Goal: Task Accomplishment & Management: Use online tool/utility

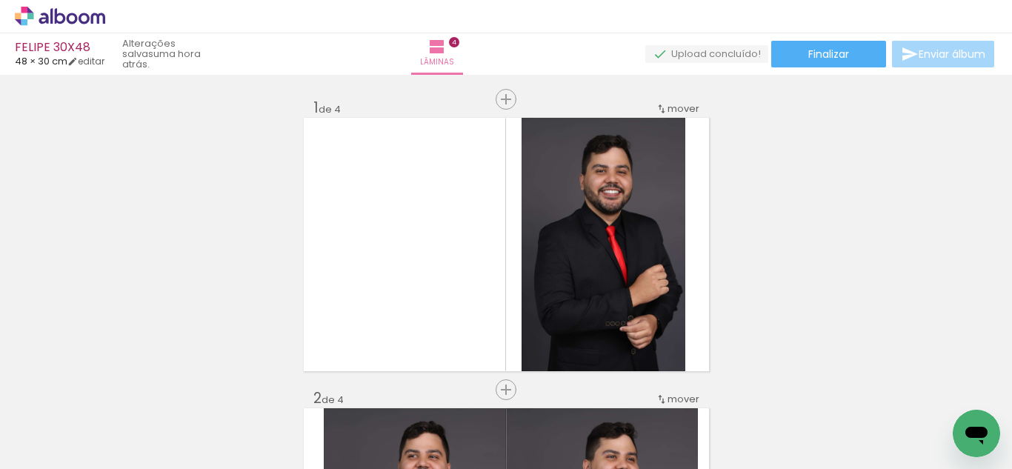
scroll to position [903, 0]
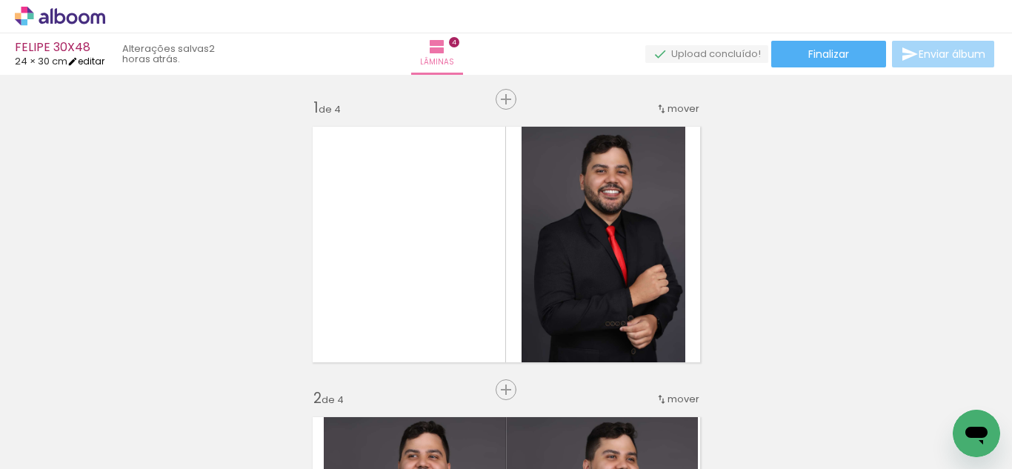
click at [88, 60] on link "editar" at bounding box center [85, 61] width 37 height 13
type input "1"
type input "30"
type input "48"
type input "10"
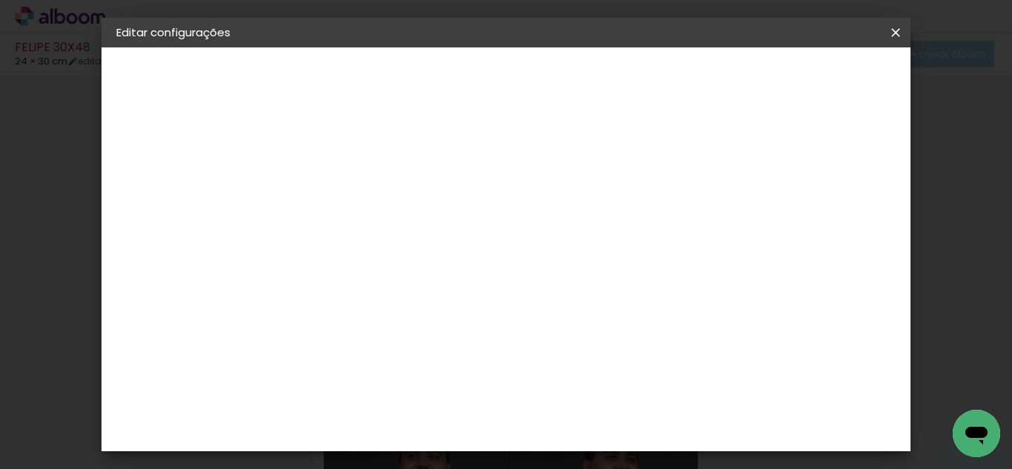
scroll to position [74, 0]
click at [452, 250] on input "30" at bounding box center [435, 258] width 39 height 22
type input "30,5"
type paper-input "30,5"
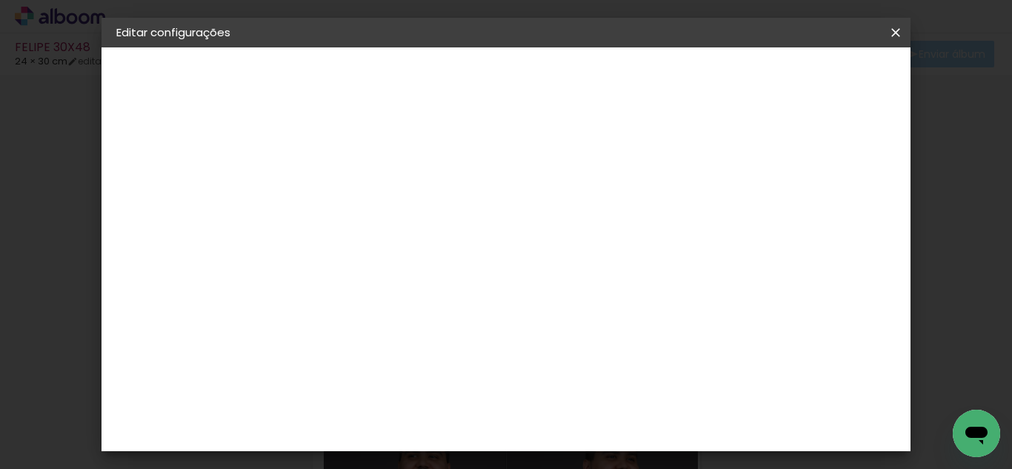
click at [606, 375] on input "48" at bounding box center [588, 375] width 39 height 22
type input "48,5"
type paper-input "48,5"
click at [482, 167] on div at bounding box center [475, 170] width 13 height 13
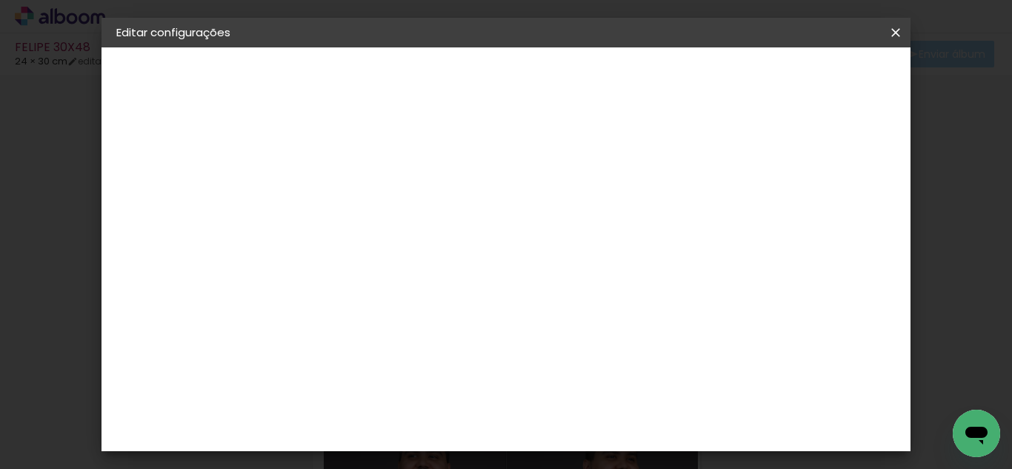
type paper-checkbox "on"
click at [584, 68] on paper-button "Salvar configurações" at bounding box center [530, 84] width 105 height 36
click at [569, 76] on span "Salvar configurações" at bounding box center [531, 83] width 76 height 21
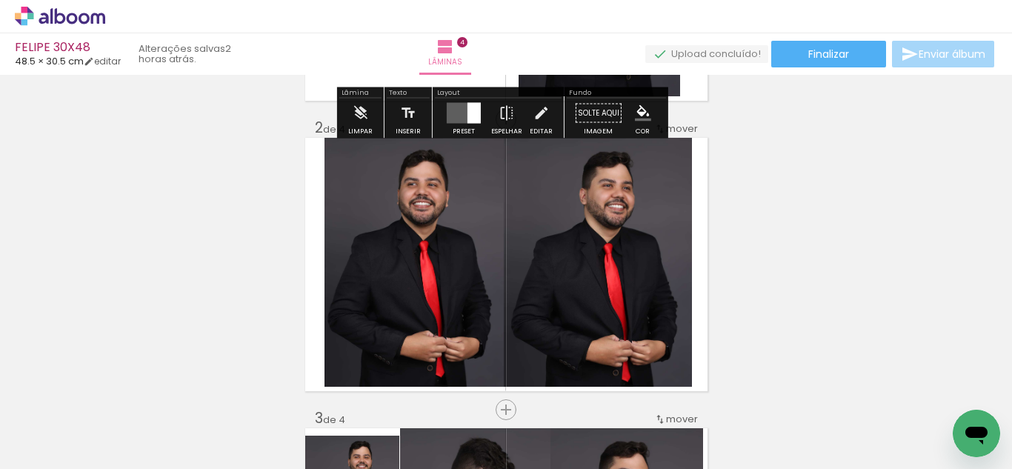
scroll to position [296, 0]
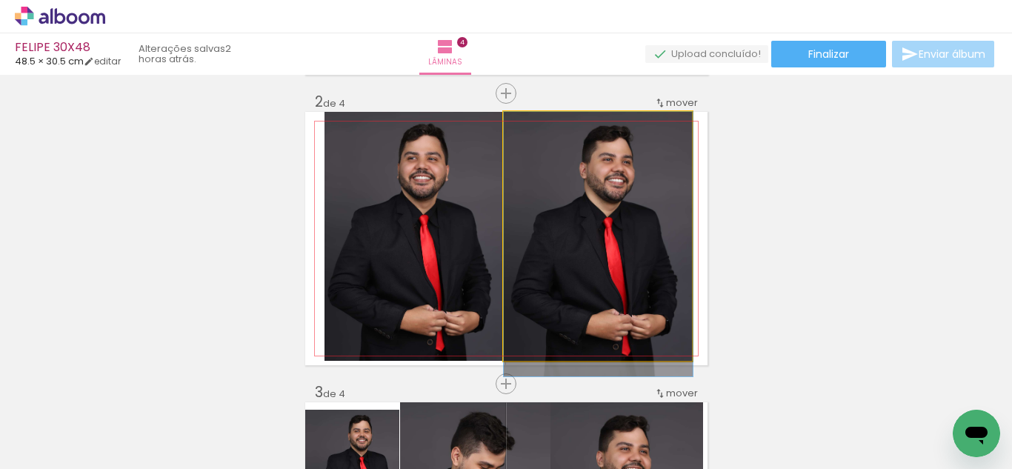
click at [637, 245] on quentale-photo at bounding box center [598, 236] width 189 height 249
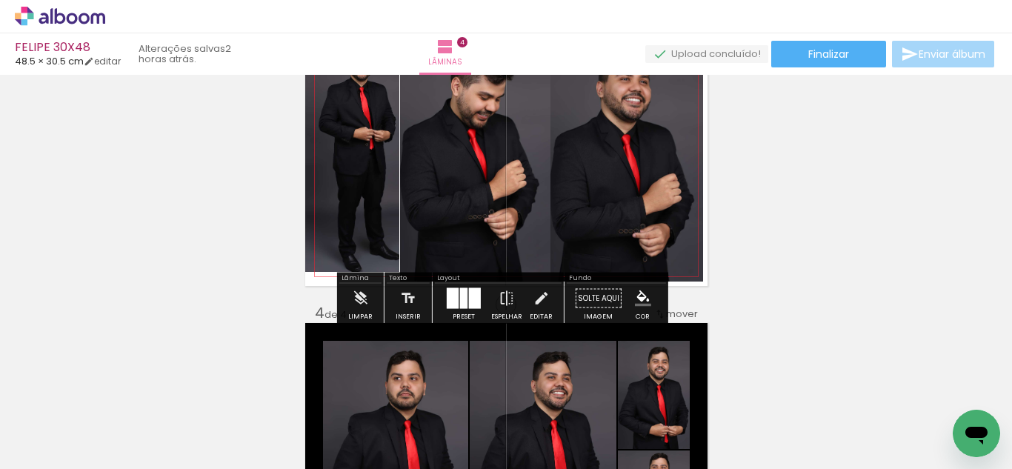
scroll to position [667, 0]
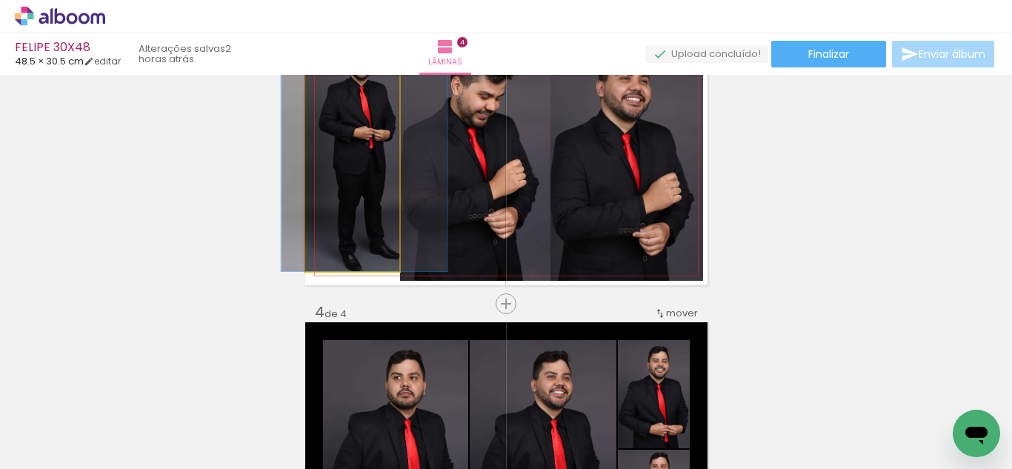
click at [361, 228] on quentale-photo at bounding box center [352, 155] width 95 height 232
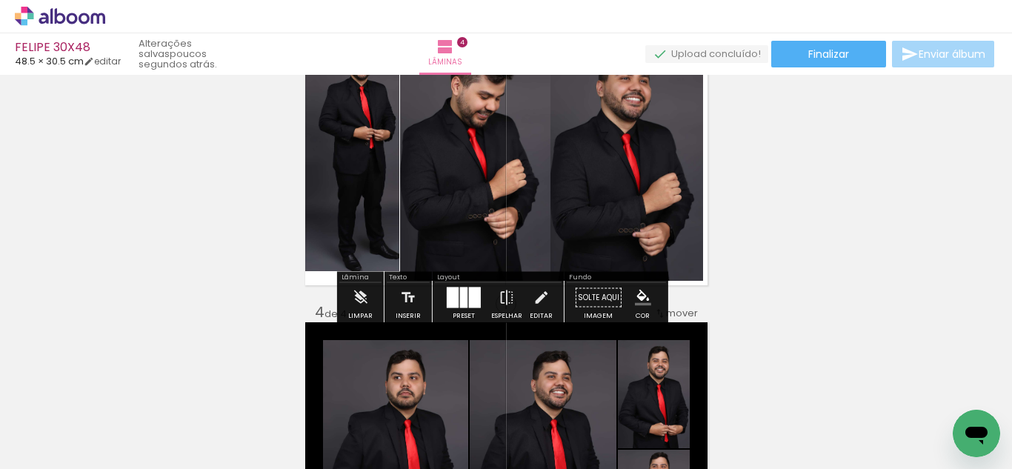
scroll to position [741, 0]
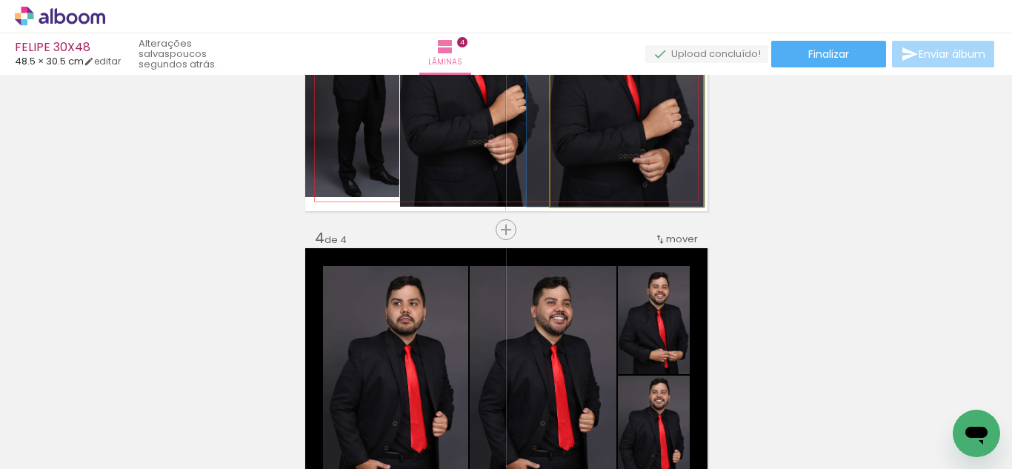
click at [663, 138] on quentale-photo at bounding box center [626, 82] width 153 height 249
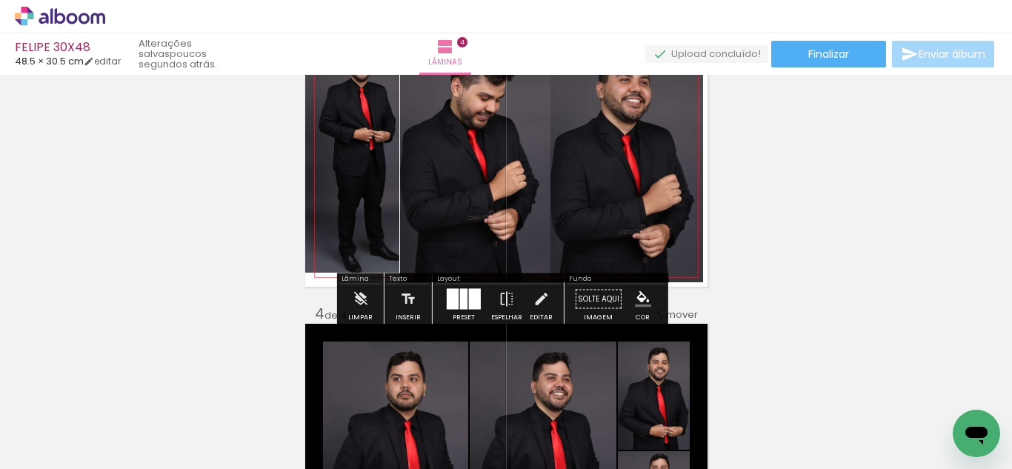
scroll to position [667, 0]
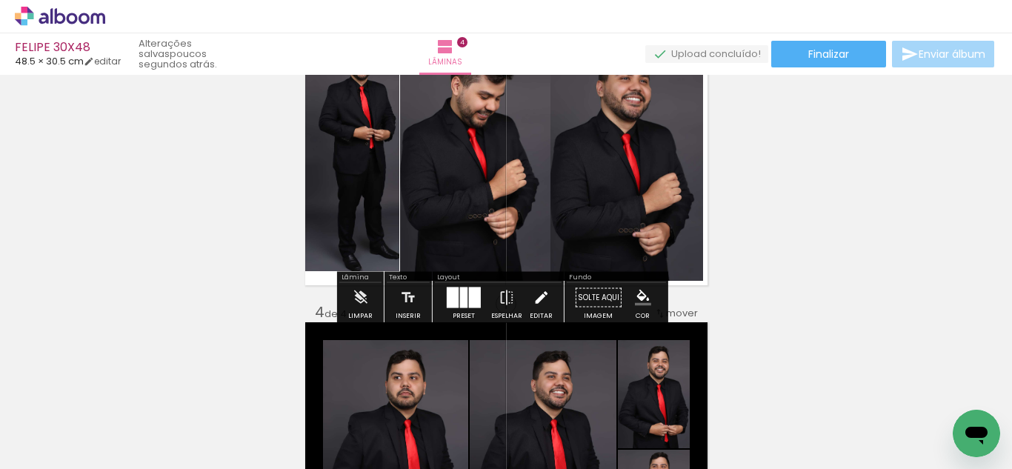
click at [545, 300] on paper-button "Editar" at bounding box center [541, 302] width 30 height 38
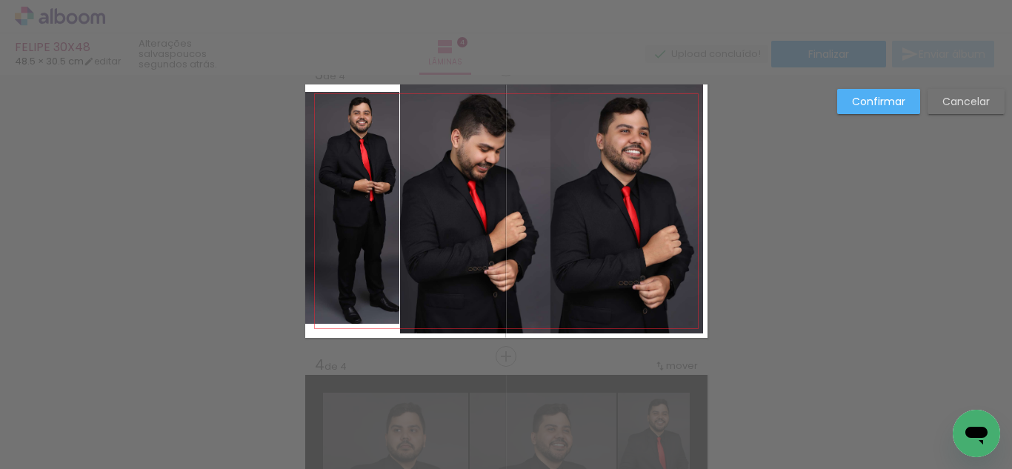
scroll to position [600, 0]
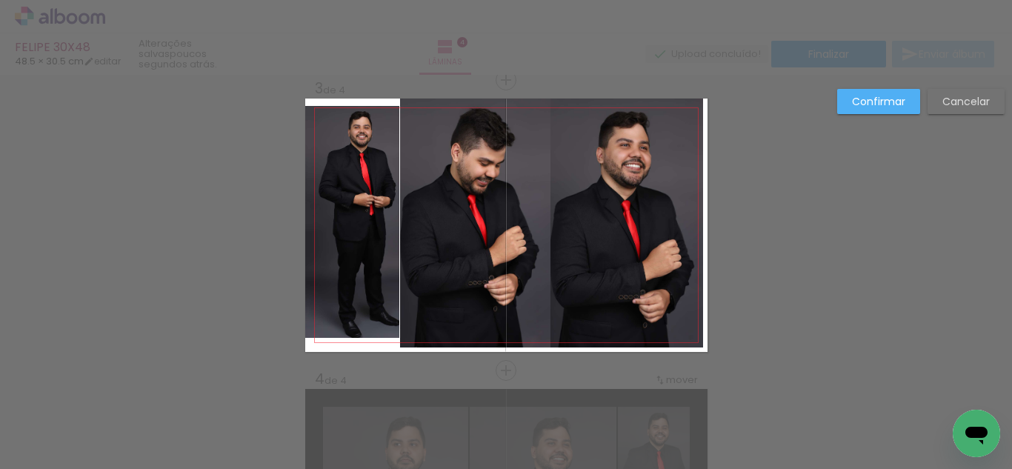
click at [510, 243] on quentale-photo at bounding box center [475, 222] width 150 height 249
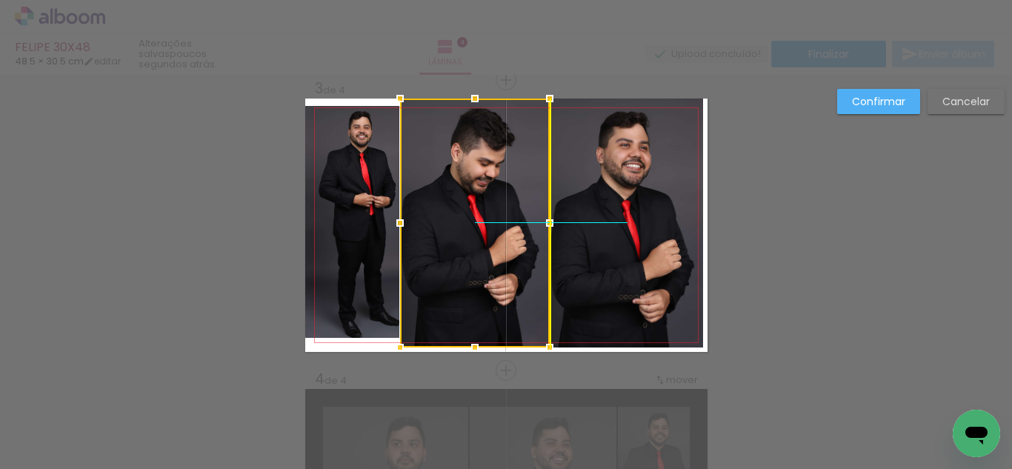
drag, startPoint x: 475, startPoint y: 241, endPoint x: 480, endPoint y: 253, distance: 12.7
click at [480, 253] on div at bounding box center [475, 222] width 150 height 249
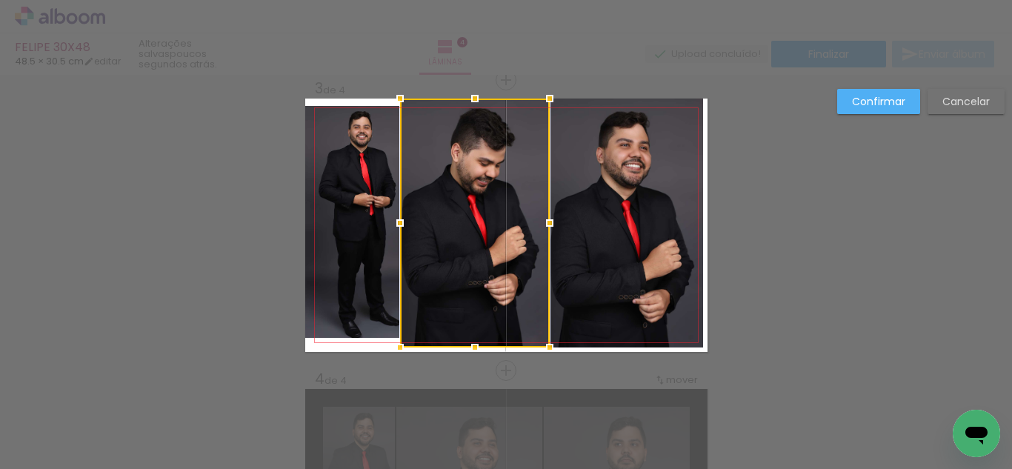
click at [324, 350] on quentale-layouter at bounding box center [506, 224] width 402 height 253
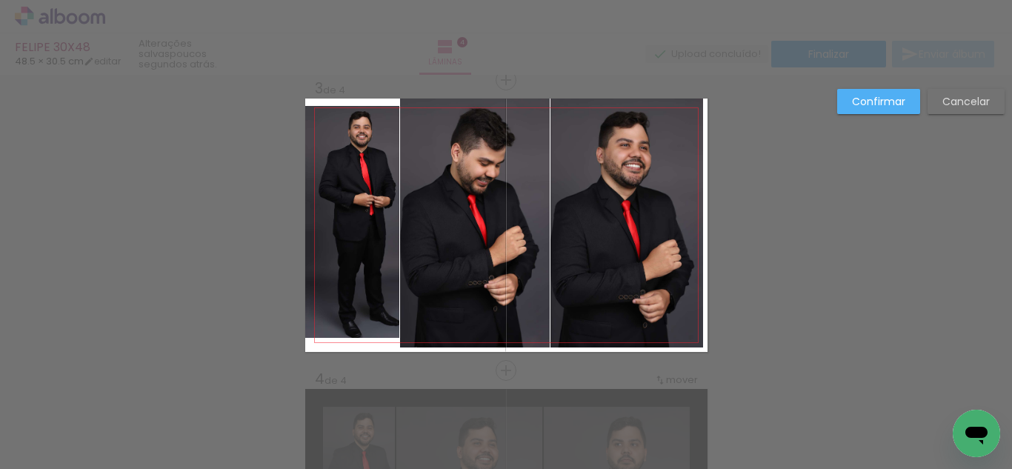
click at [0, 0] on slot "Cancelar" at bounding box center [0, 0] width 0 height 0
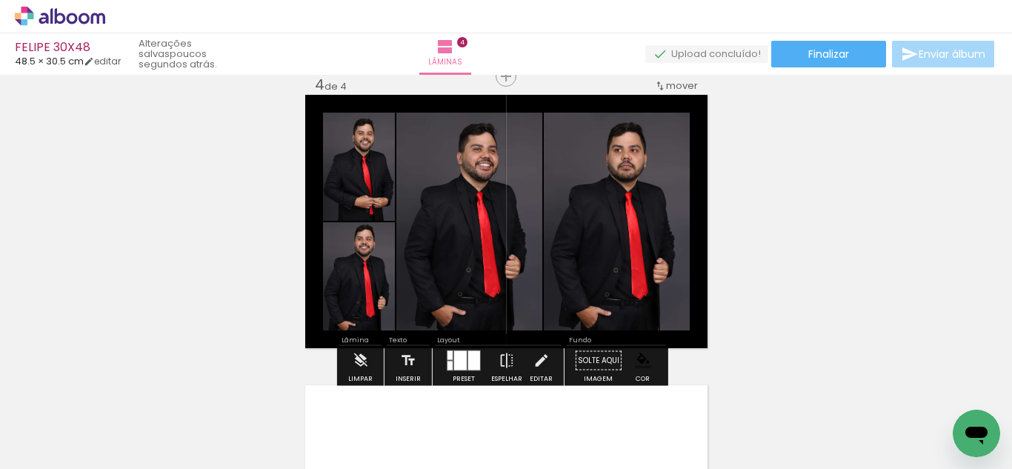
scroll to position [895, 0]
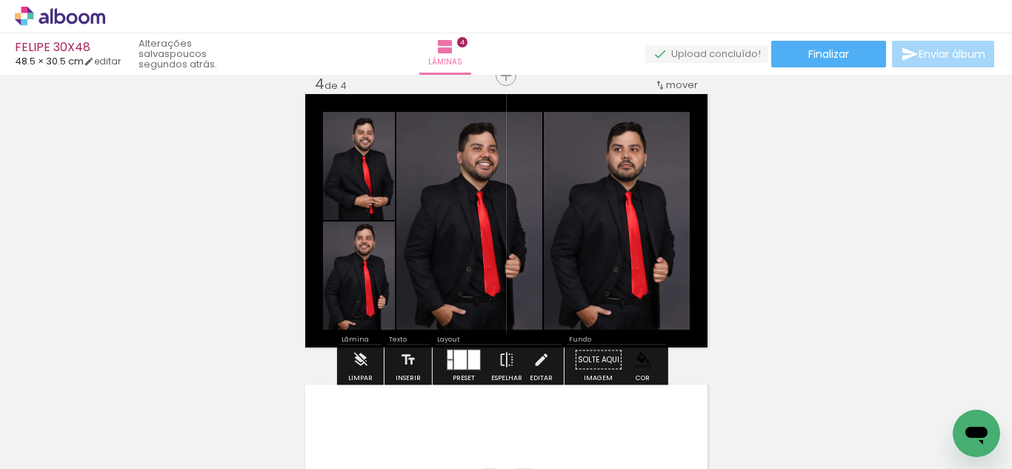
click at [454, 353] on div at bounding box center [460, 359] width 13 height 19
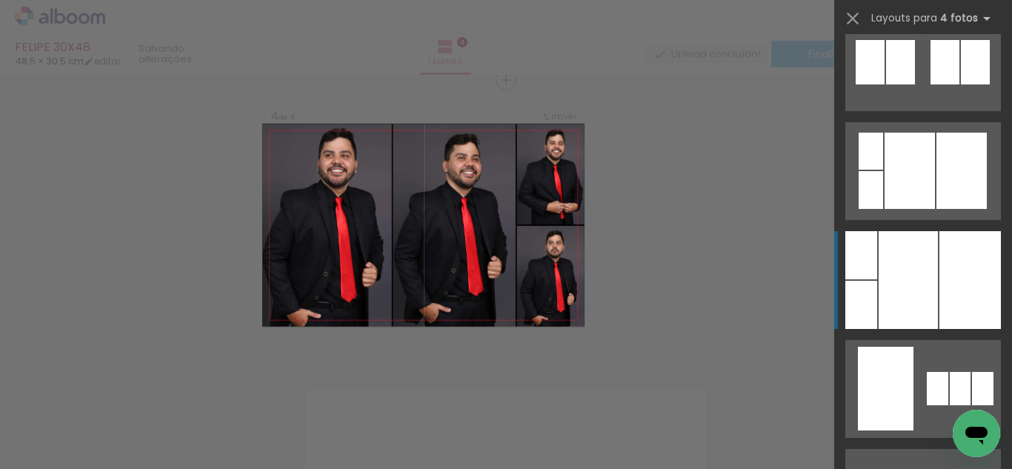
scroll to position [3950, 0]
click at [900, 282] on div at bounding box center [907, 281] width 59 height 98
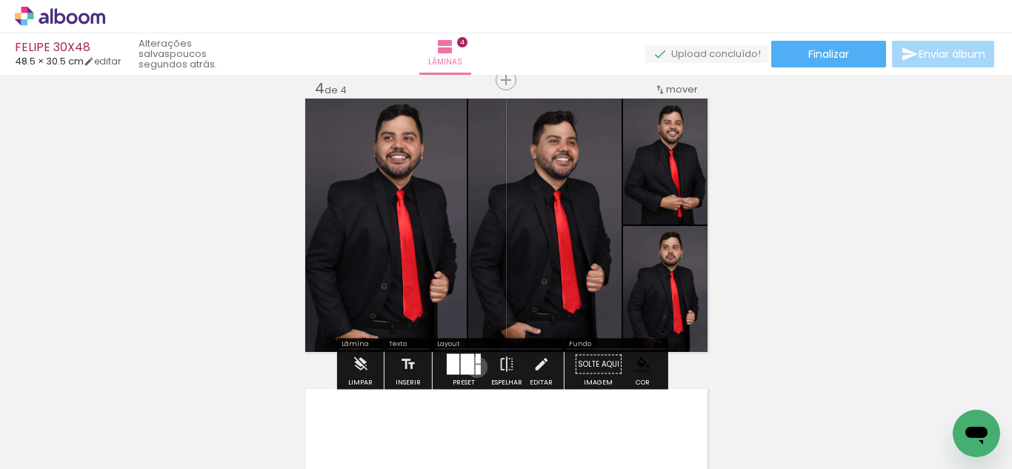
click at [475, 367] on div at bounding box center [477, 370] width 5 height 10
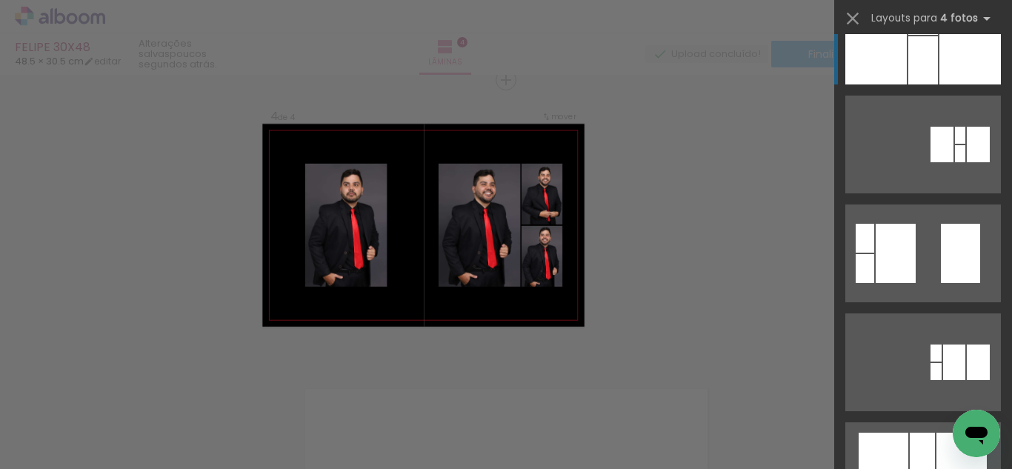
scroll to position [0, 0]
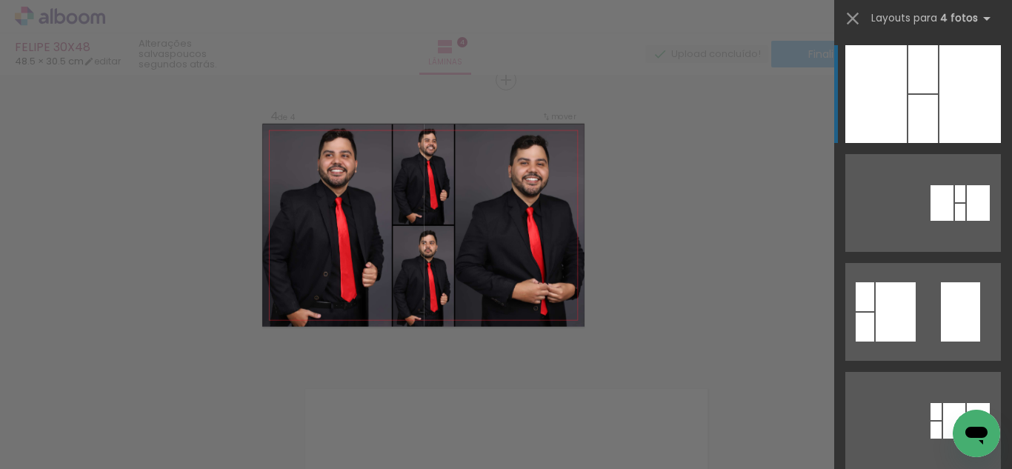
click at [912, 112] on div at bounding box center [923, 119] width 30 height 48
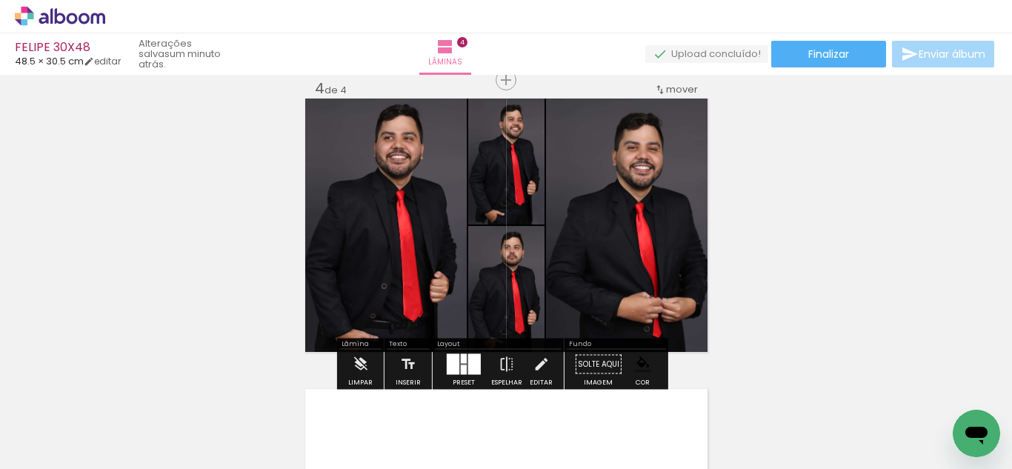
click at [641, 360] on iron-icon "color picker" at bounding box center [643, 364] width 16 height 16
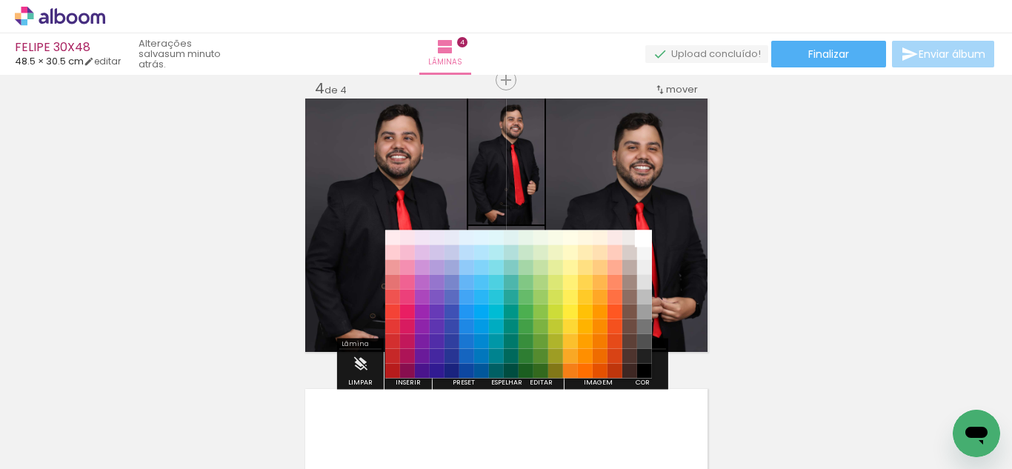
click at [641, 233] on paper-item "#ffffff" at bounding box center [644, 237] width 15 height 15
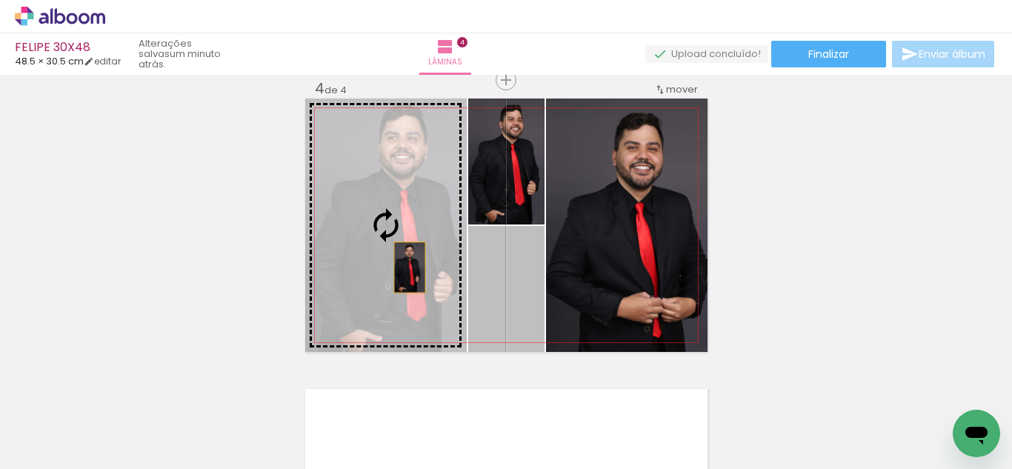
drag, startPoint x: 479, startPoint y: 290, endPoint x: 402, endPoint y: 266, distance: 80.8
click at [0, 0] on slot at bounding box center [0, 0] width 0 height 0
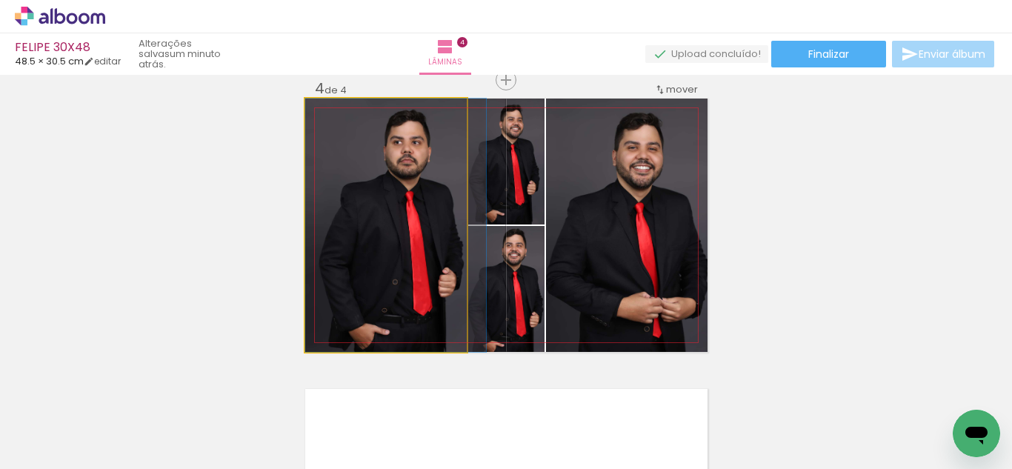
drag, startPoint x: 407, startPoint y: 247, endPoint x: 417, endPoint y: 245, distance: 9.7
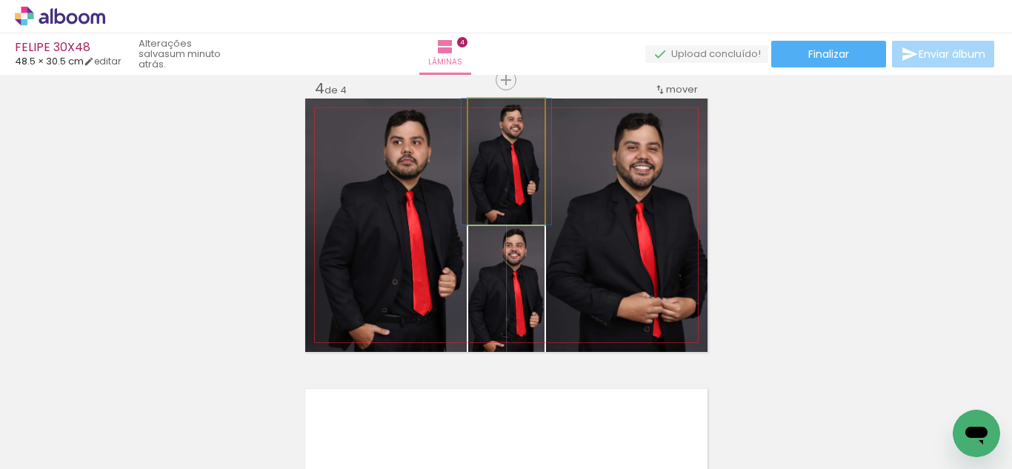
click at [507, 175] on quentale-photo at bounding box center [506, 161] width 76 height 126
drag, startPoint x: 480, startPoint y: 181, endPoint x: 401, endPoint y: 224, distance: 90.1
click at [0, 0] on slot at bounding box center [0, 0] width 0 height 0
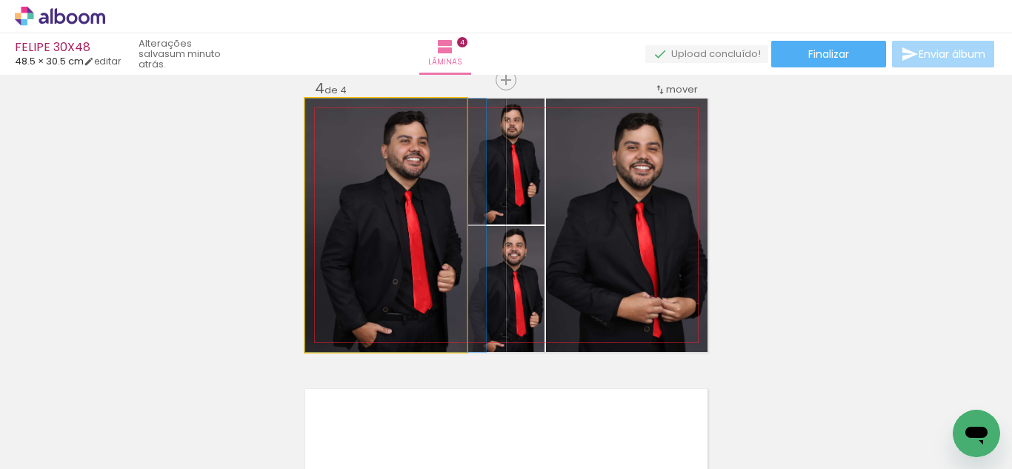
drag, startPoint x: 415, startPoint y: 230, endPoint x: 442, endPoint y: 210, distance: 33.8
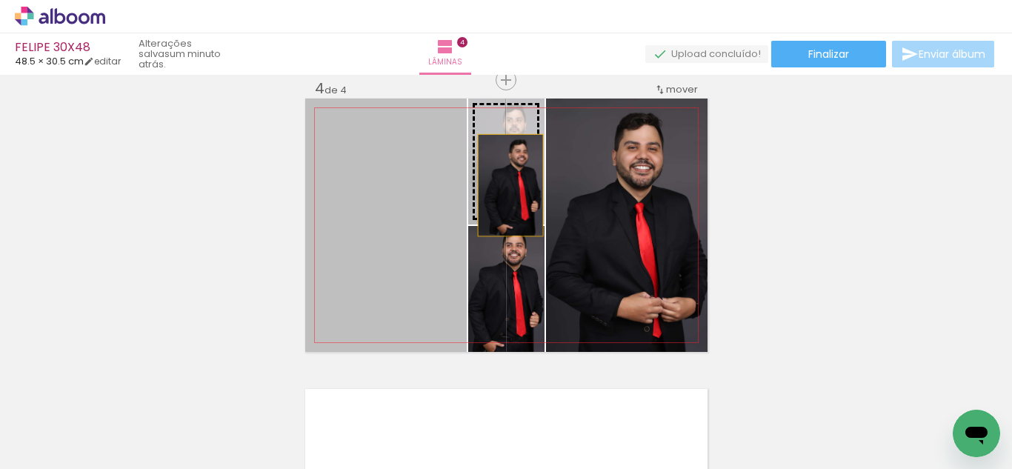
drag, startPoint x: 394, startPoint y: 190, endPoint x: 504, endPoint y: 185, distance: 110.5
click at [0, 0] on slot at bounding box center [0, 0] width 0 height 0
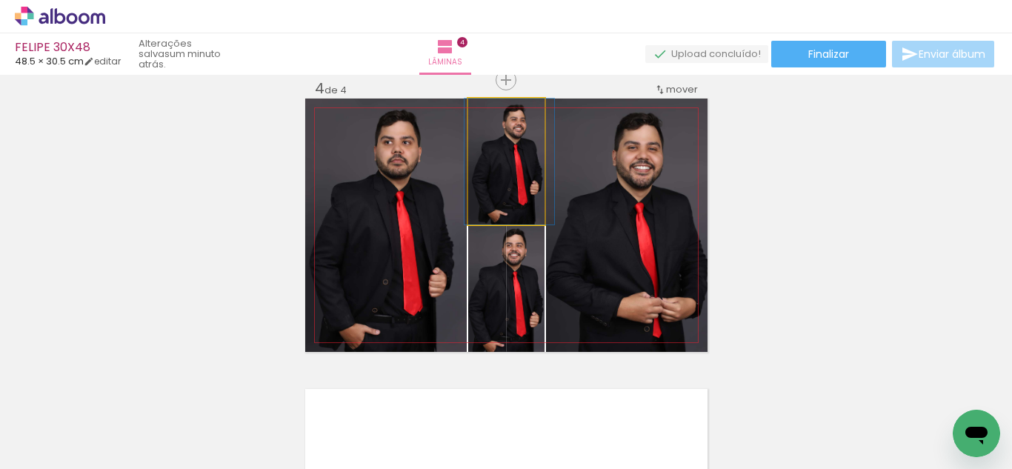
drag, startPoint x: 481, startPoint y: 178, endPoint x: 484, endPoint y: 187, distance: 9.4
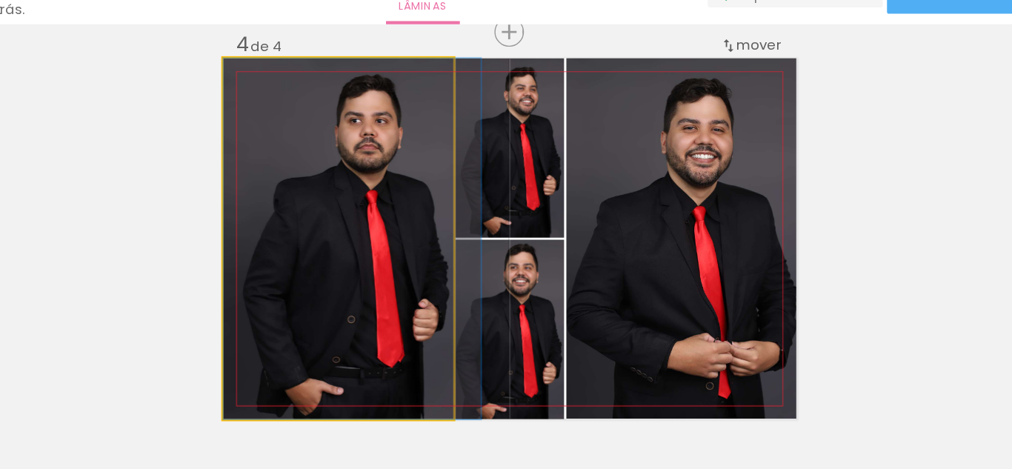
drag, startPoint x: 401, startPoint y: 196, endPoint x: 411, endPoint y: 196, distance: 9.6
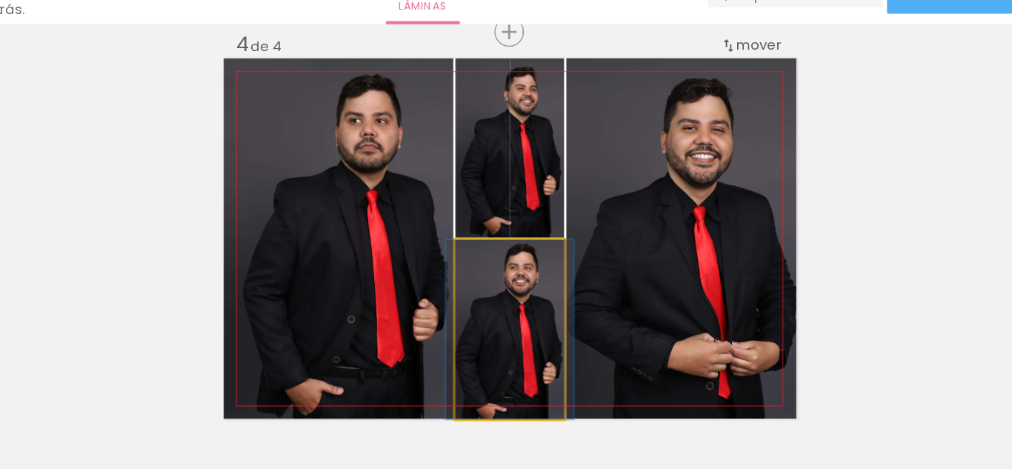
click at [478, 276] on quentale-photo at bounding box center [506, 289] width 76 height 126
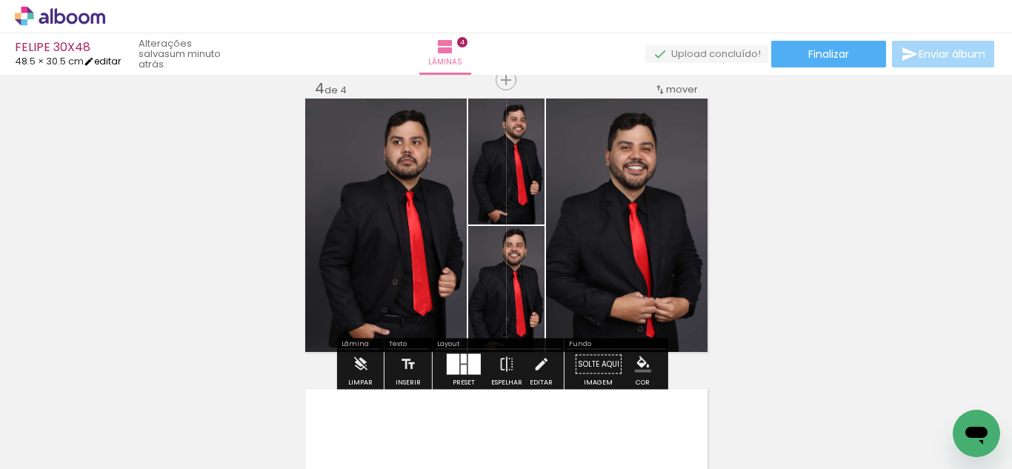
click at [121, 64] on link "editar" at bounding box center [102, 61] width 37 height 13
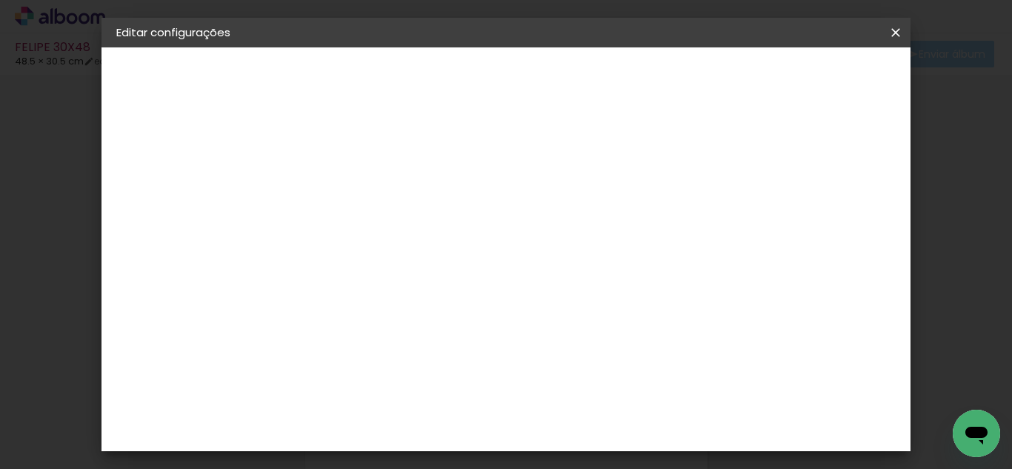
type input "11"
type paper-input "11"
click at [704, 221] on input "11" at bounding box center [697, 224] width 27 height 22
type input "10"
type paper-input "10"
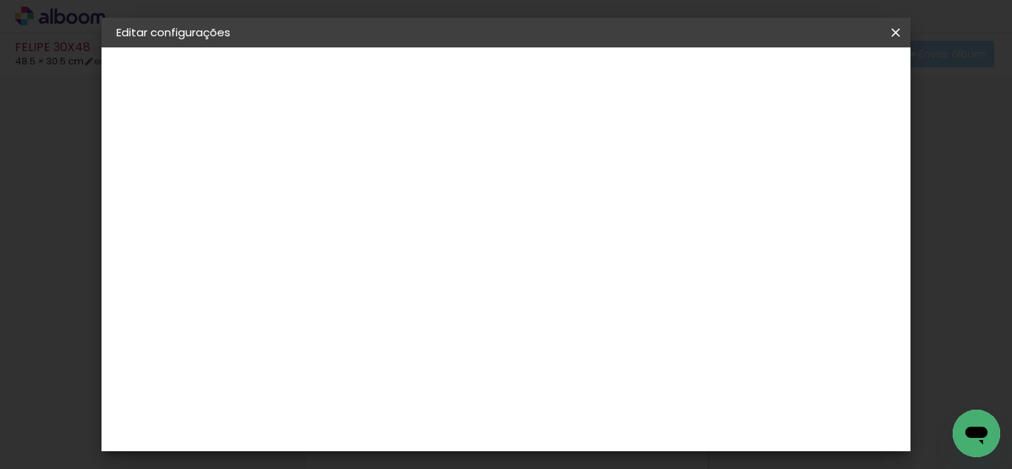
click at [706, 229] on input "10" at bounding box center [697, 224] width 27 height 22
type input "9"
type paper-input "9"
click at [706, 229] on input "9" at bounding box center [697, 224] width 27 height 22
type input "8"
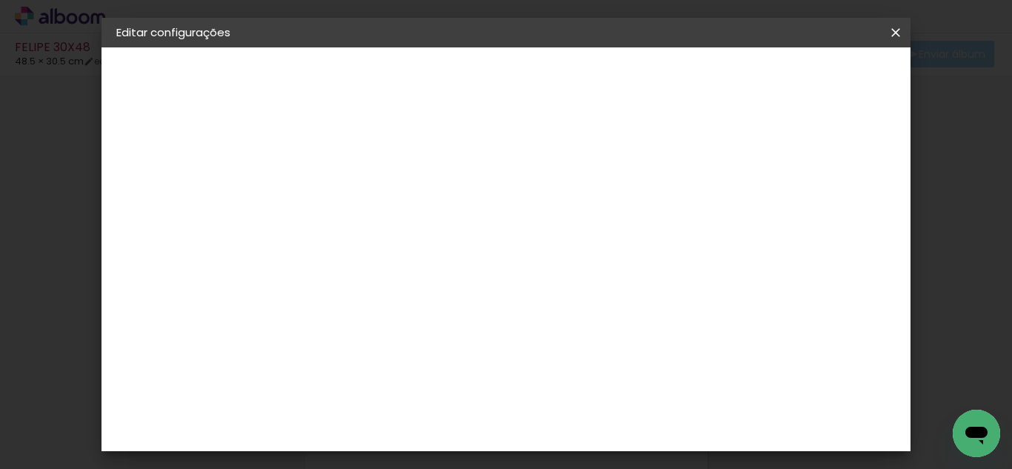
type paper-input "8"
click at [706, 229] on input "8" at bounding box center [698, 224] width 27 height 22
type input "7"
type paper-input "7"
click at [706, 229] on input "7" at bounding box center [700, 224] width 27 height 22
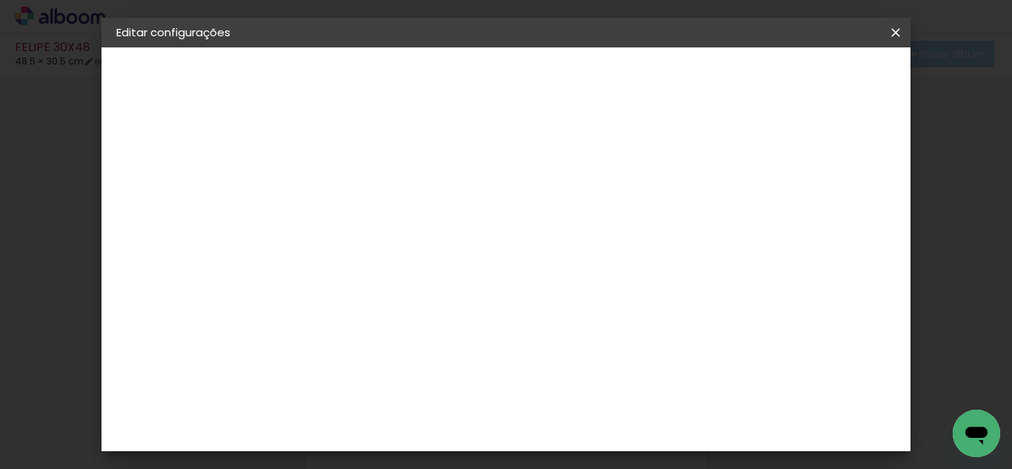
type input "6"
type paper-input "6"
click at [706, 229] on input "6" at bounding box center [700, 224] width 27 height 22
type input "7"
type paper-input "7"
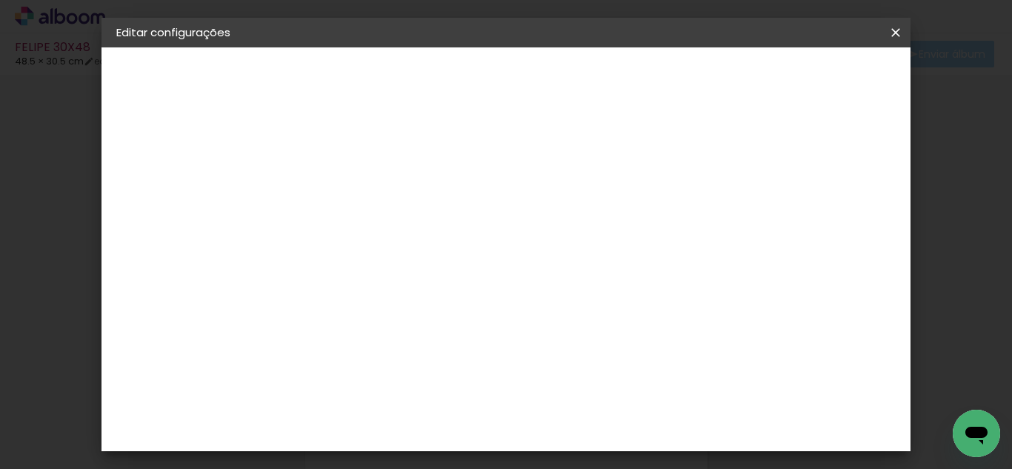
click at [709, 216] on input "7" at bounding box center [700, 224] width 27 height 22
type input "6"
type paper-input "6"
click at [708, 233] on input "6" at bounding box center [700, 224] width 27 height 22
type input "7"
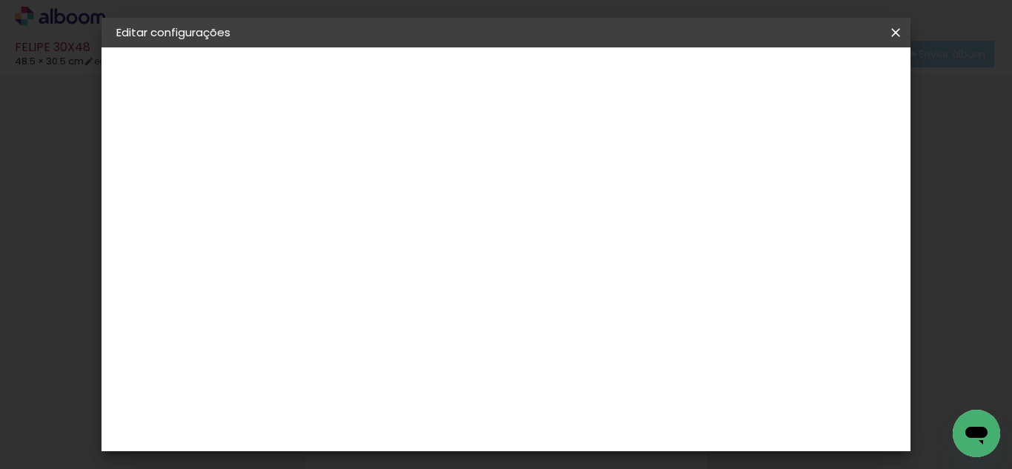
type paper-input "7"
click at [708, 215] on input "7" at bounding box center [700, 224] width 27 height 22
click at [569, 73] on span "Salvar configurações" at bounding box center [531, 83] width 76 height 21
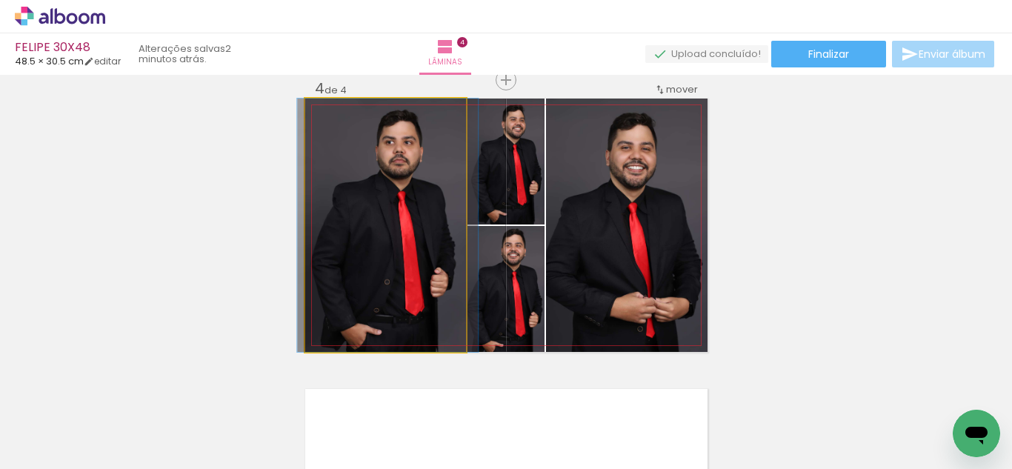
drag, startPoint x: 631, startPoint y: 257, endPoint x: 624, endPoint y: 256, distance: 7.6
click at [0, 0] on slot at bounding box center [0, 0] width 0 height 0
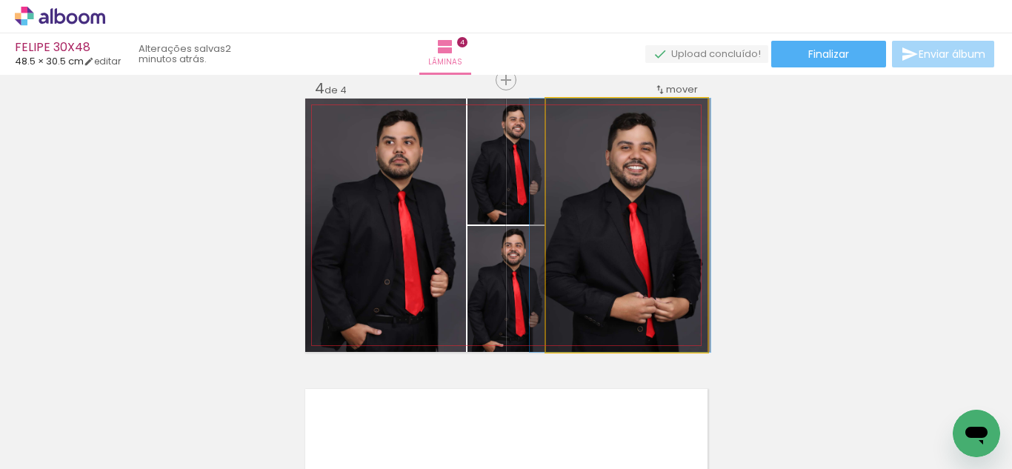
click at [648, 246] on quentale-photo at bounding box center [626, 224] width 161 height 253
click at [601, 260] on quentale-photo at bounding box center [626, 224] width 161 height 253
drag, startPoint x: 592, startPoint y: 256, endPoint x: 317, endPoint y: 241, distance: 275.2
click at [0, 0] on slot at bounding box center [0, 0] width 0 height 0
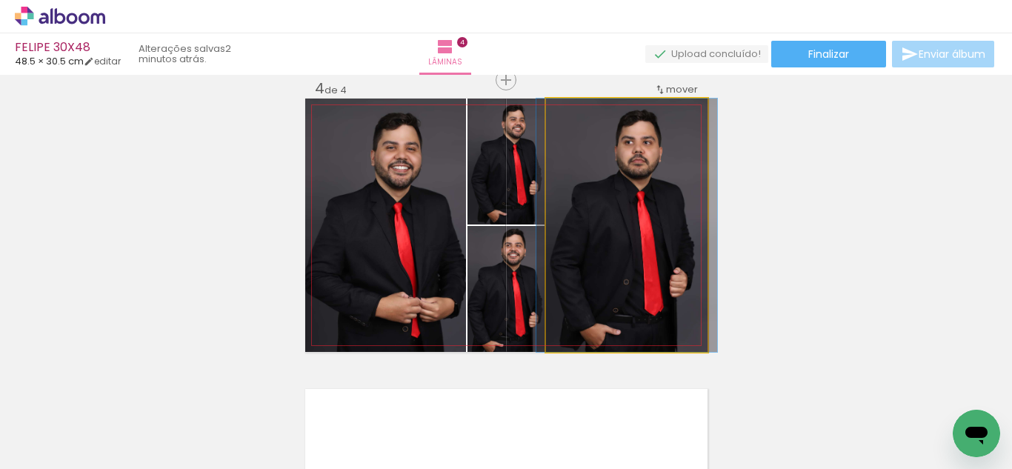
click at [640, 236] on quentale-photo at bounding box center [626, 224] width 161 height 253
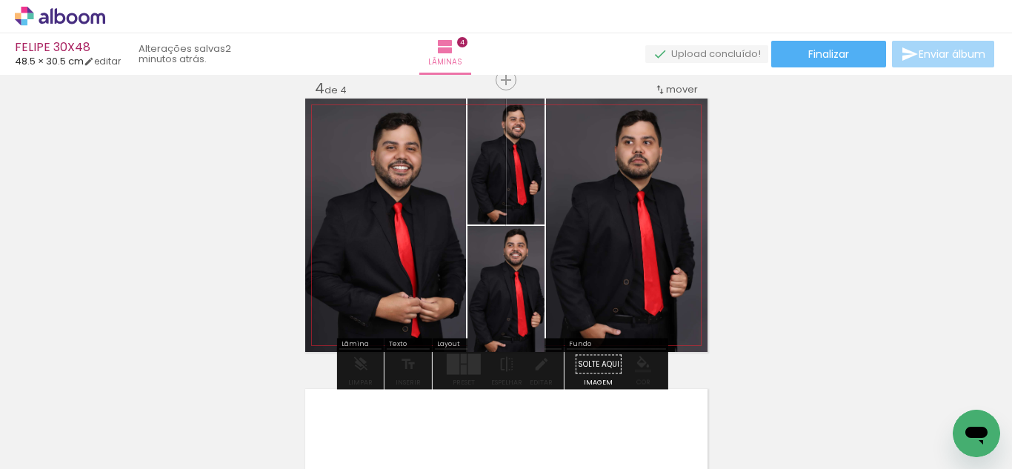
drag, startPoint x: 518, startPoint y: 273, endPoint x: 521, endPoint y: 255, distance: 18.6
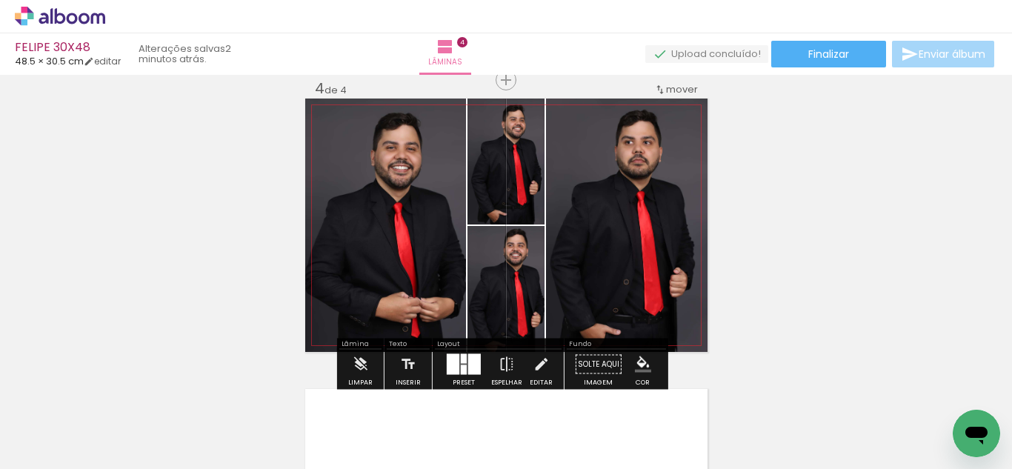
click at [513, 266] on div at bounding box center [514, 264] width 18 height 15
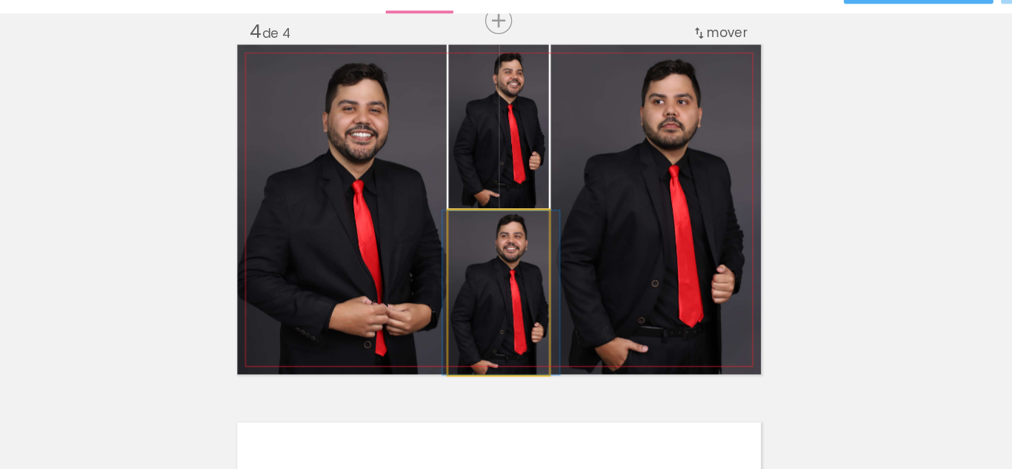
drag, startPoint x: 527, startPoint y: 281, endPoint x: 524, endPoint y: 184, distance: 97.1
click at [0, 0] on slot at bounding box center [0, 0] width 0 height 0
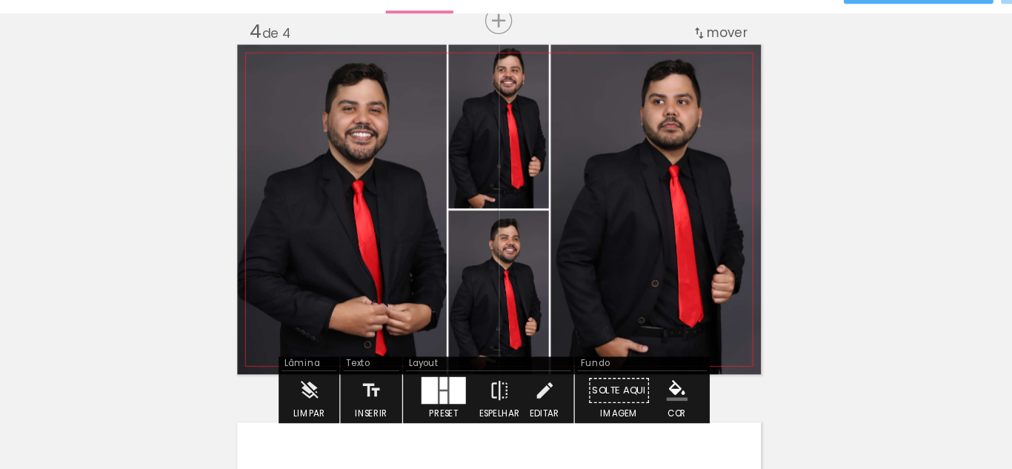
drag, startPoint x: 520, startPoint y: 184, endPoint x: 530, endPoint y: 278, distance: 94.5
click at [0, 0] on slot at bounding box center [0, 0] width 0 height 0
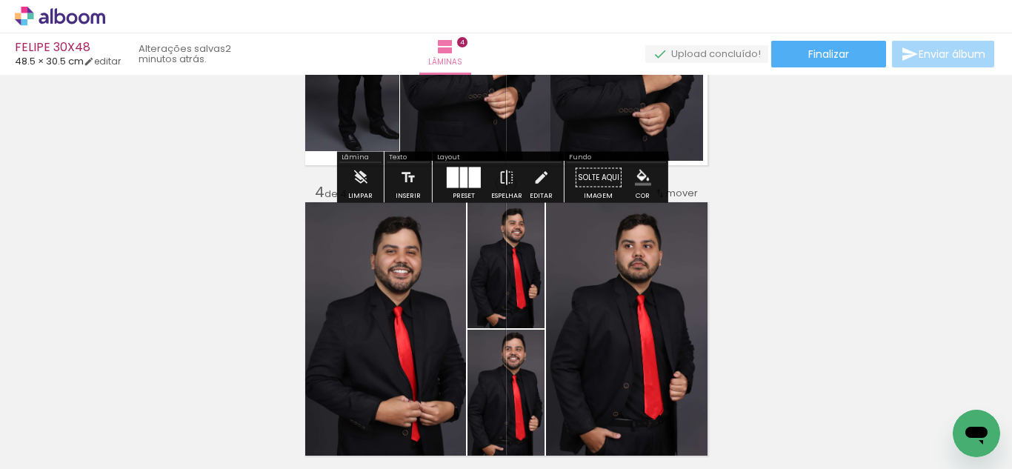
scroll to position [786, 0]
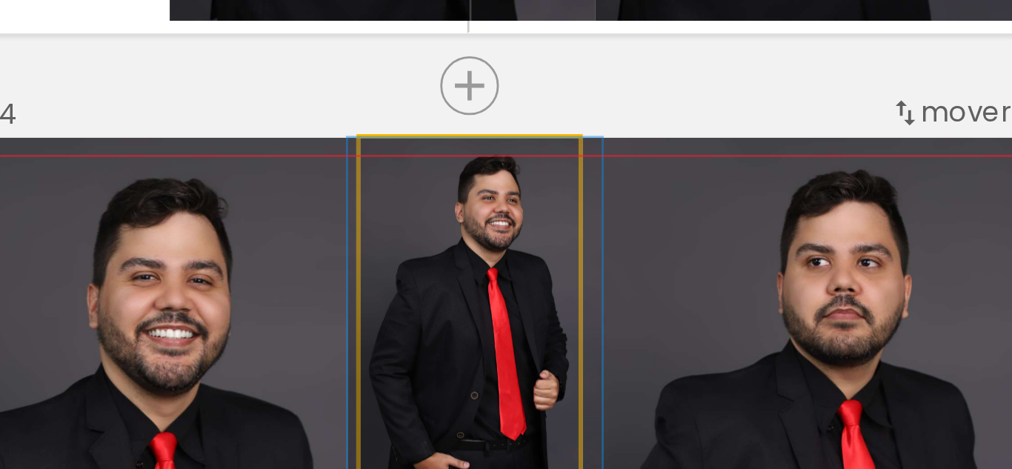
click at [535, 248] on quentale-photo at bounding box center [505, 266] width 77 height 126
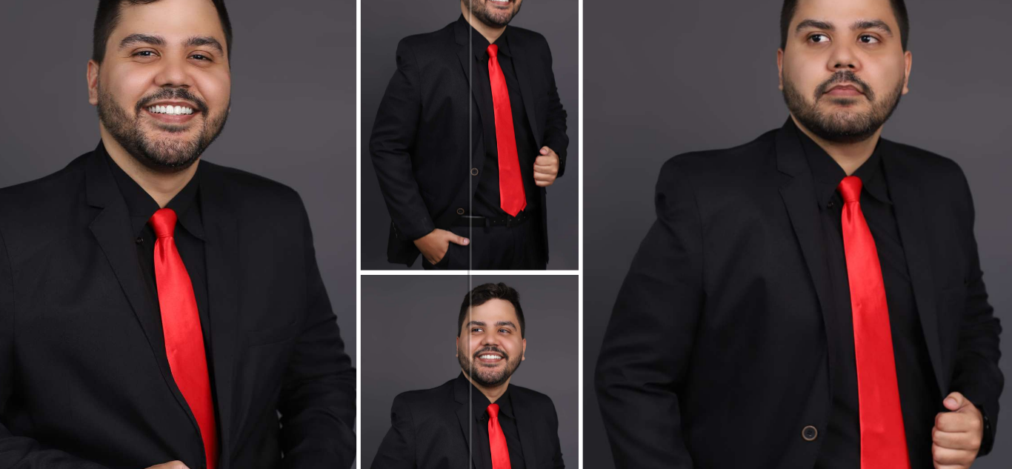
scroll to position [863, 0]
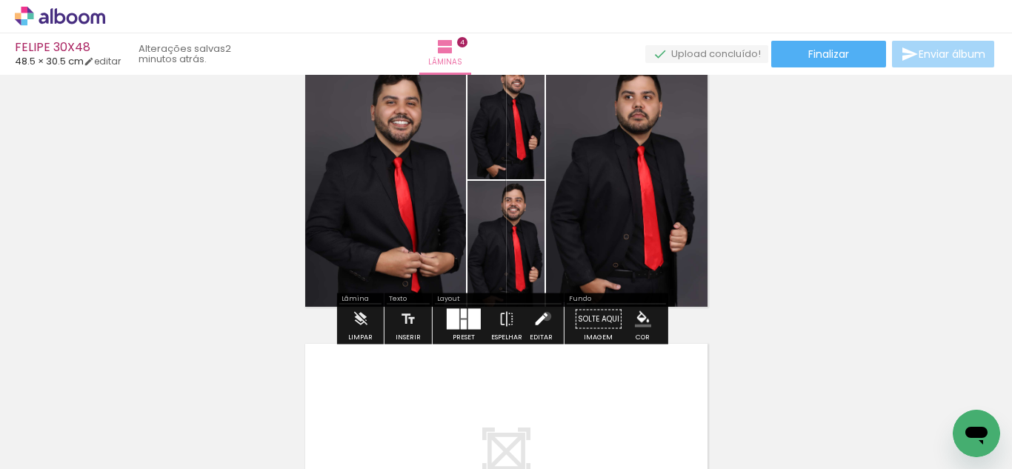
click at [543, 316] on iron-icon at bounding box center [540, 319] width 16 height 30
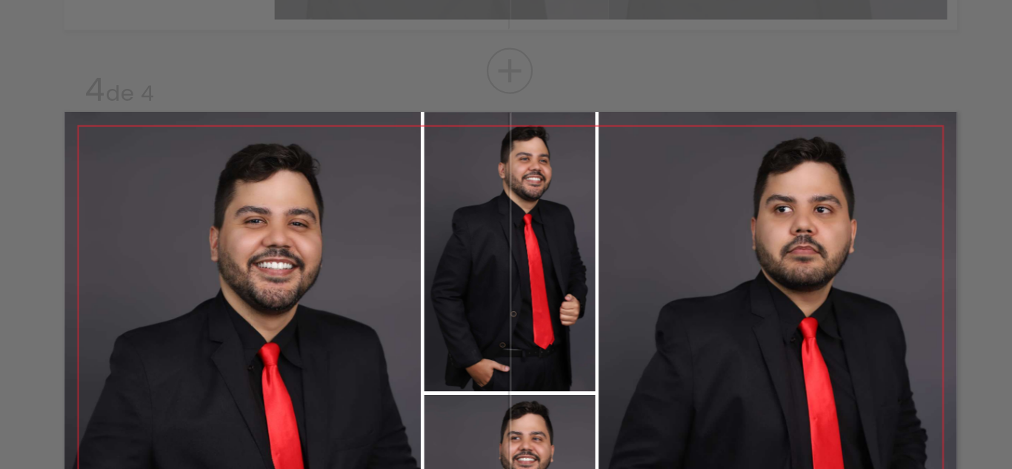
scroll to position [838, 0]
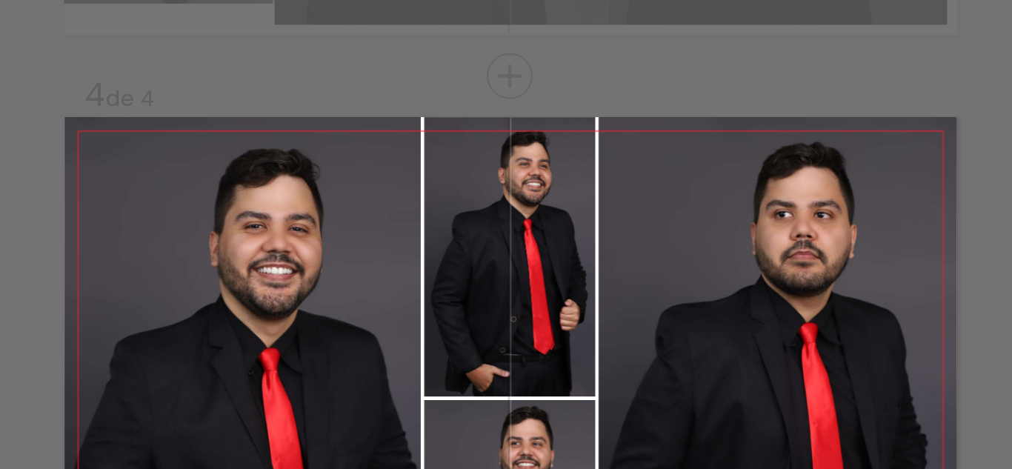
click at [501, 161] on quentale-photo at bounding box center [505, 213] width 77 height 126
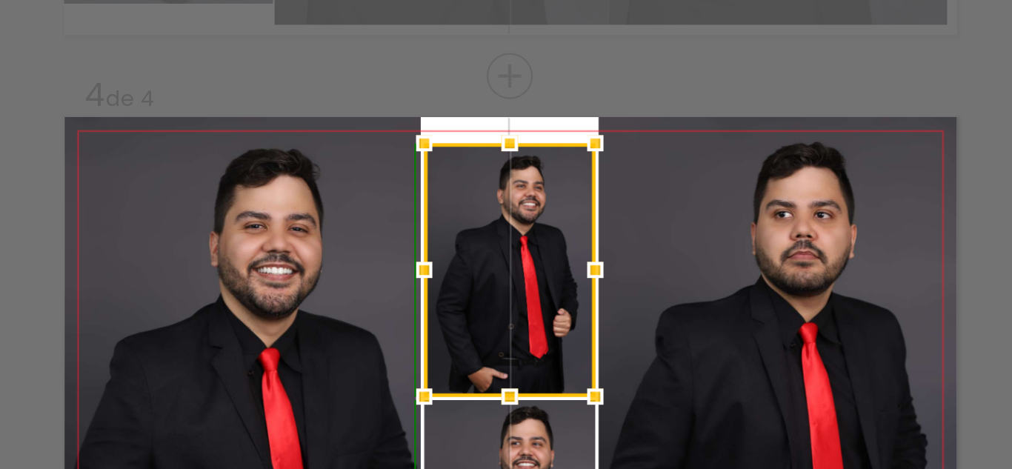
click at [500, 154] on div at bounding box center [506, 162] width 30 height 30
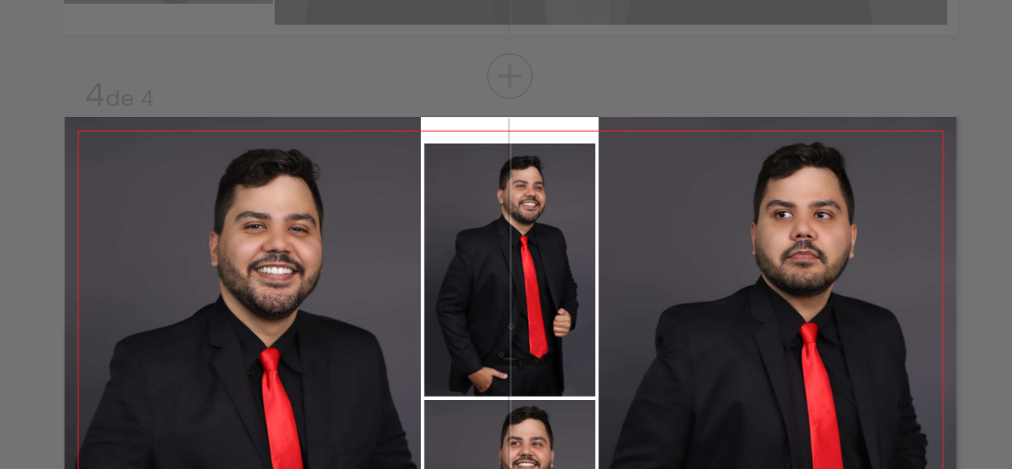
click at [502, 181] on quentale-photo at bounding box center [505, 219] width 77 height 114
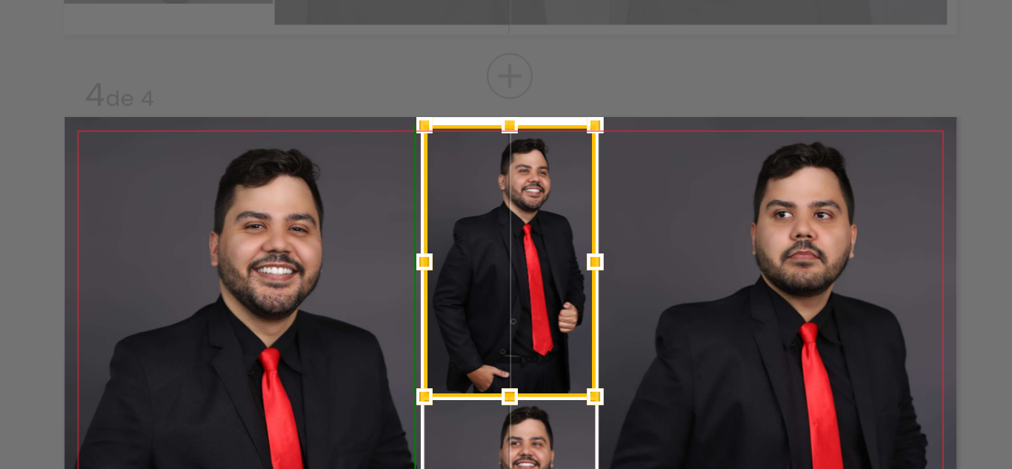
drag, startPoint x: 500, startPoint y: 164, endPoint x: 499, endPoint y: 155, distance: 8.9
click at [499, 155] on div at bounding box center [506, 154] width 30 height 30
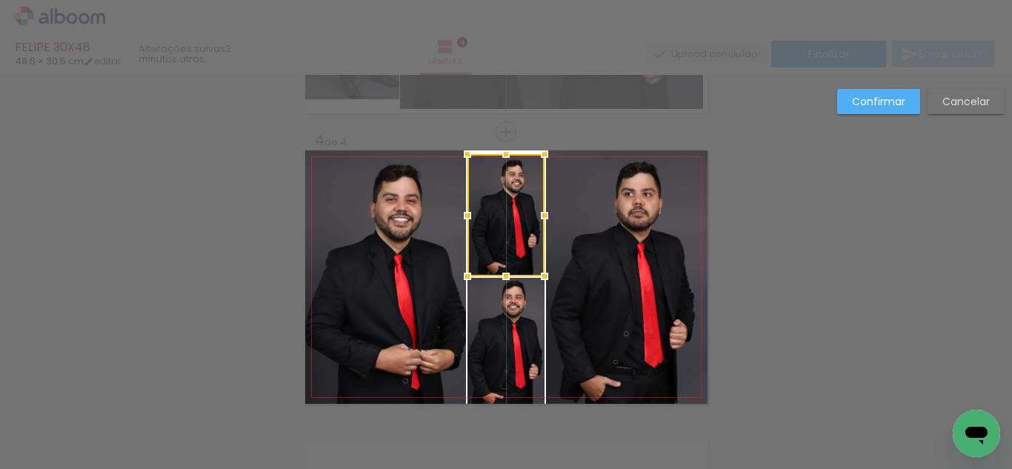
click at [0, 0] on slot "Confirmar" at bounding box center [0, 0] width 0 height 0
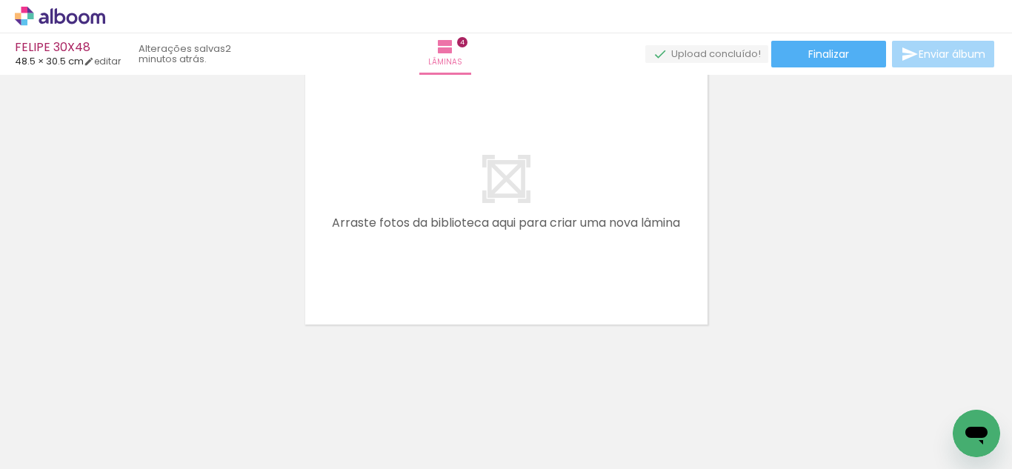
scroll to position [0, 2334]
drag, startPoint x: 382, startPoint y: 431, endPoint x: 478, endPoint y: 449, distance: 97.2
click at [410, 224] on quentale-workspace at bounding box center [506, 234] width 1012 height 469
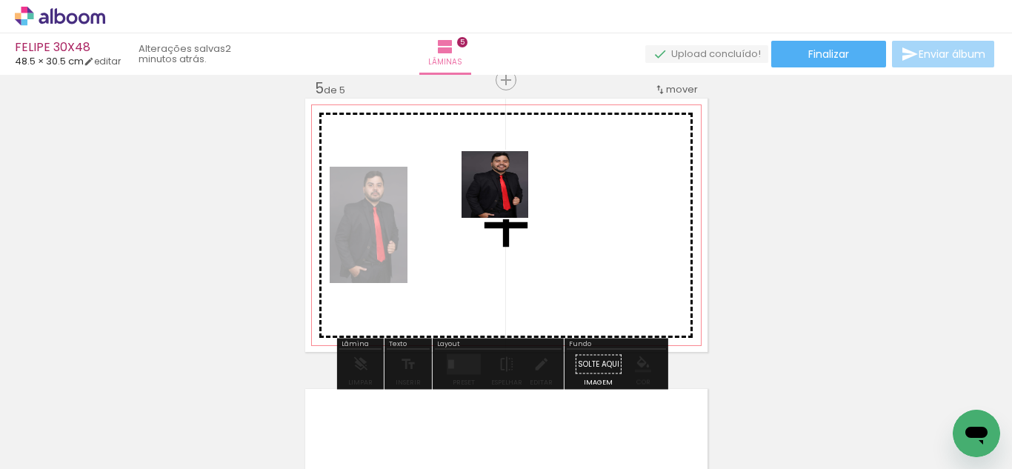
drag, startPoint x: 475, startPoint y: 430, endPoint x: 506, endPoint y: 196, distance: 236.0
click at [506, 196] on quentale-workspace at bounding box center [506, 234] width 1012 height 469
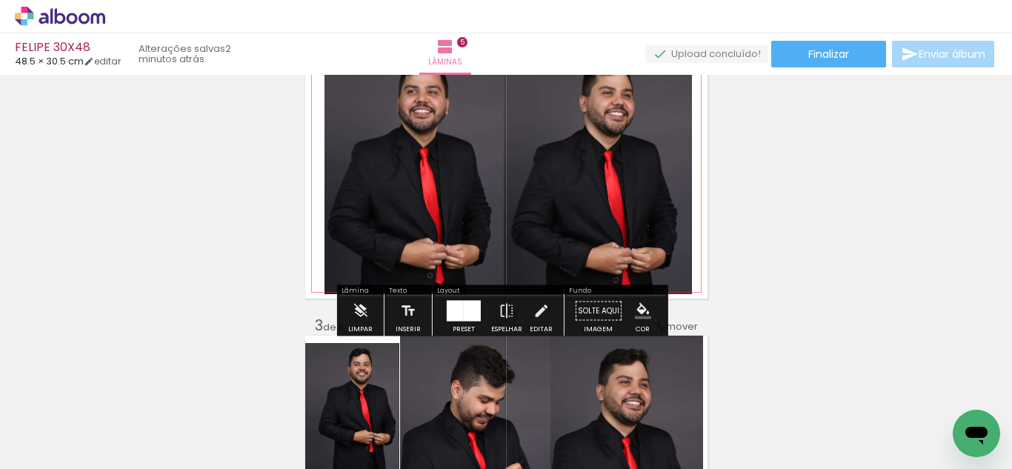
scroll to position [361, 0]
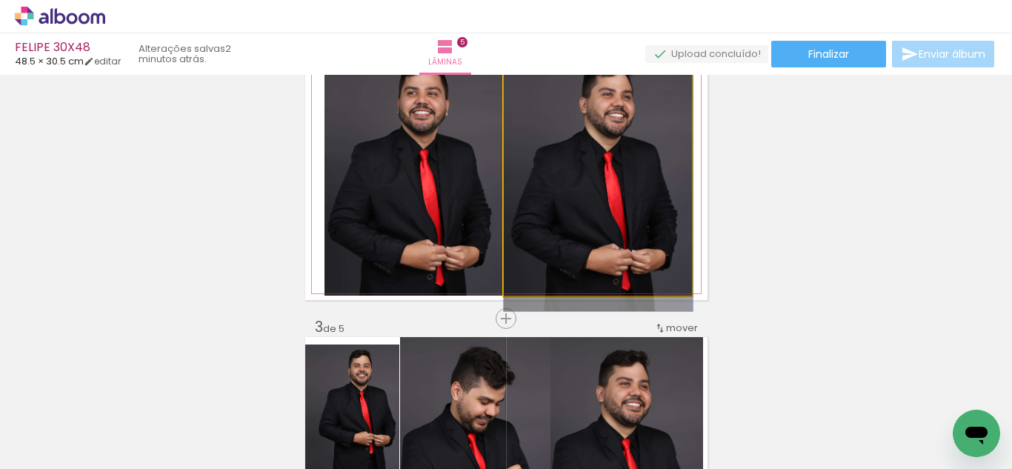
click at [531, 207] on quentale-photo at bounding box center [598, 171] width 189 height 249
drag, startPoint x: 522, startPoint y: 206, endPoint x: 535, endPoint y: 203, distance: 13.7
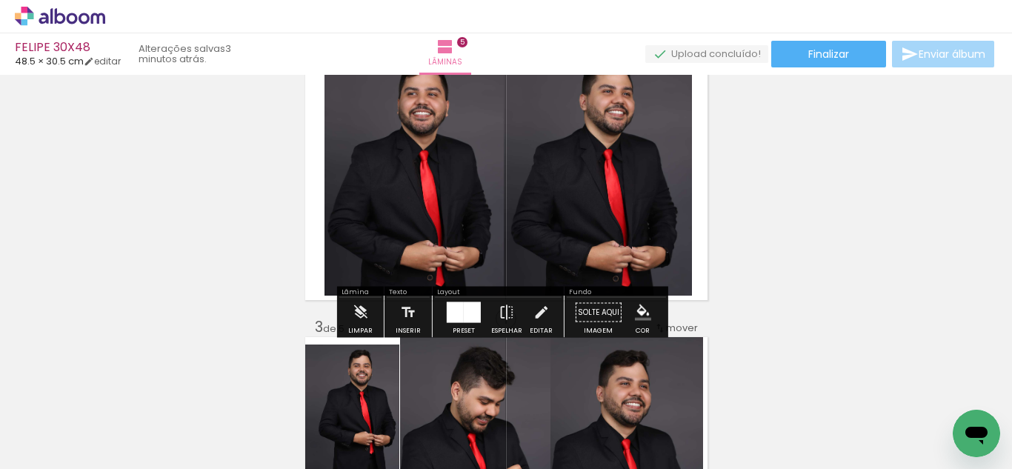
click at [472, 314] on div at bounding box center [472, 312] width 17 height 21
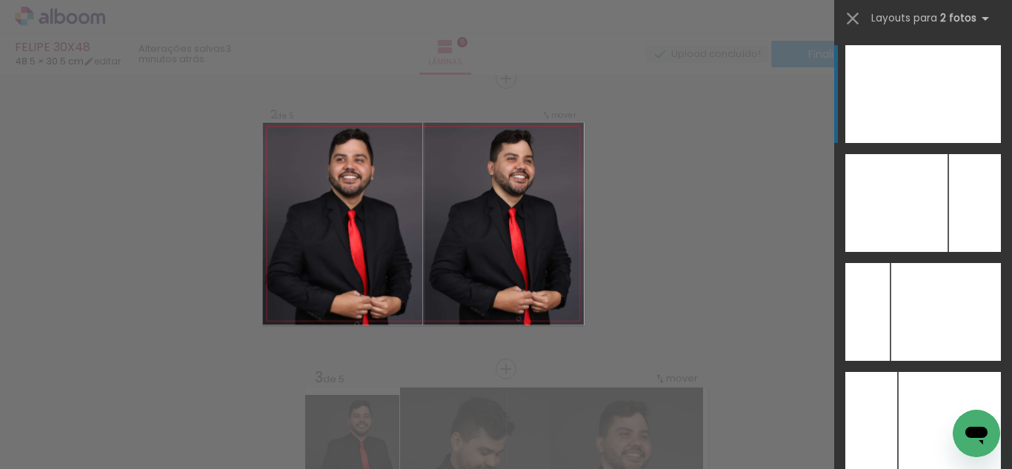
scroll to position [310, 0]
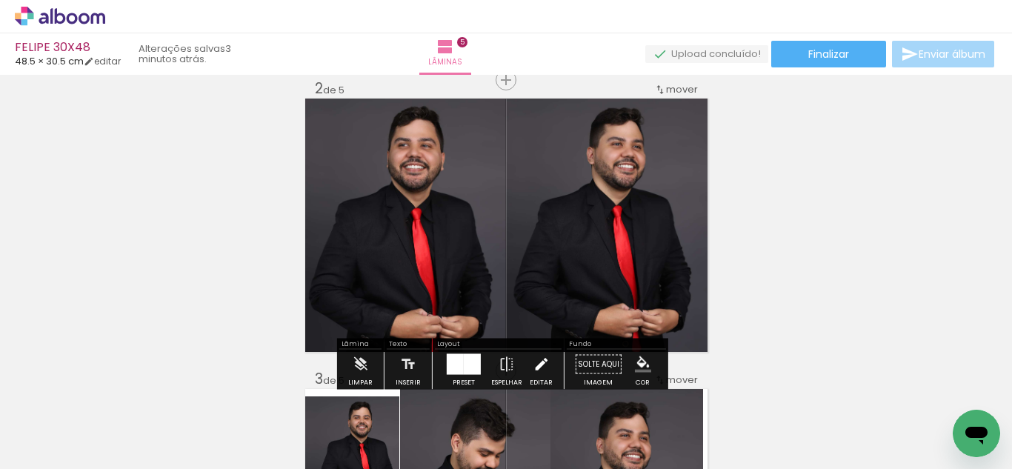
click at [539, 366] on iron-icon at bounding box center [540, 365] width 16 height 30
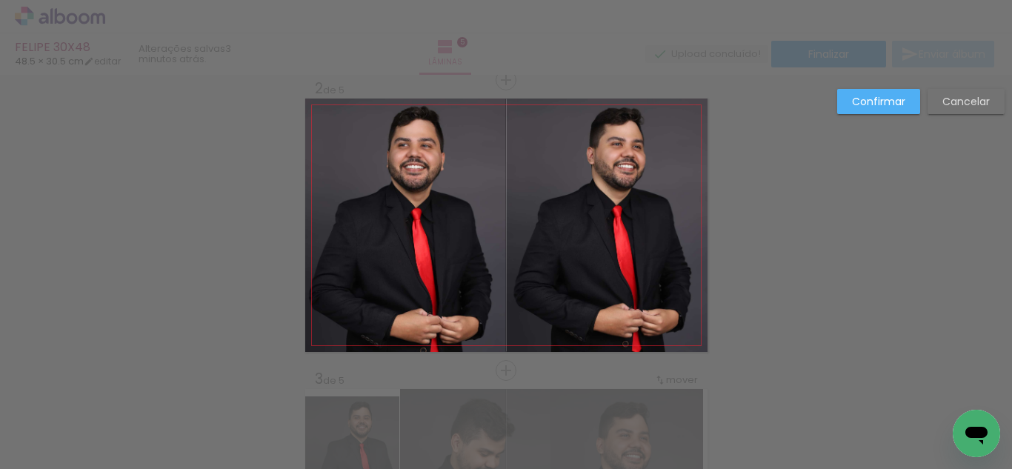
click at [450, 225] on quentale-photo at bounding box center [405, 224] width 201 height 253
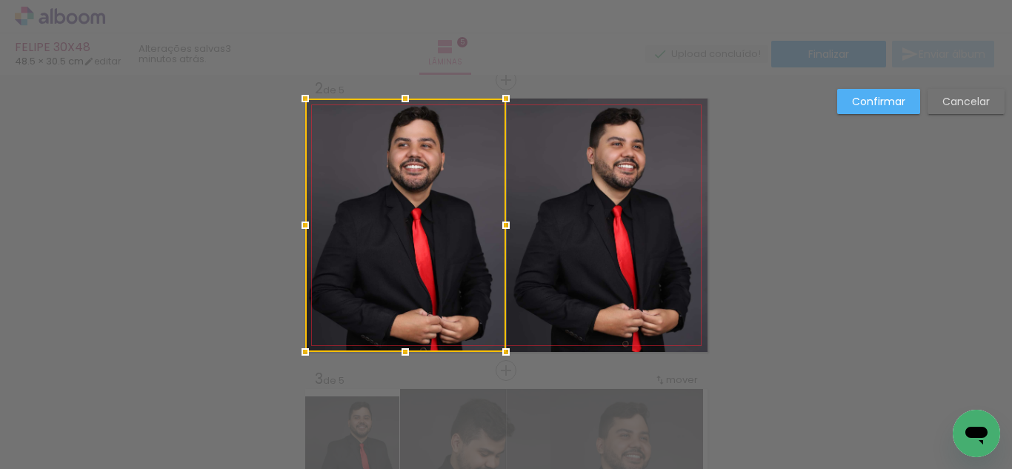
click at [0, 0] on slot "Confirmar" at bounding box center [0, 0] width 0 height 0
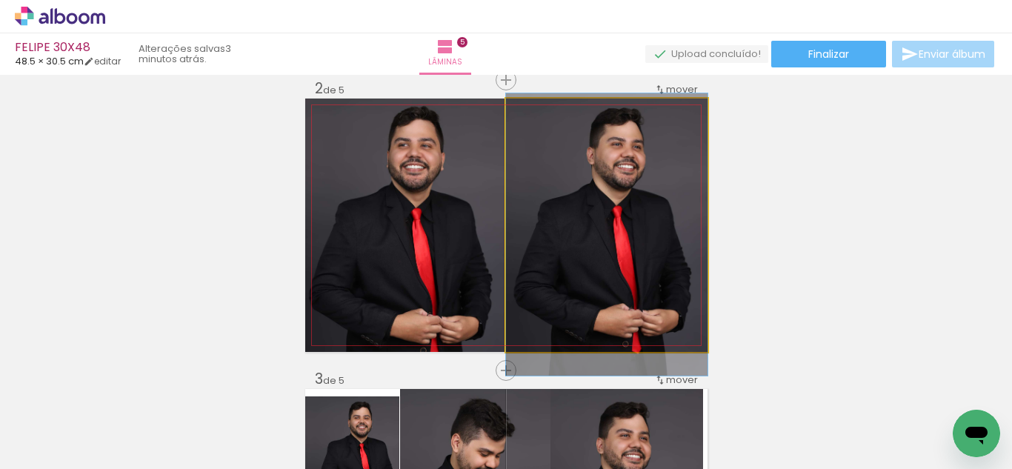
drag, startPoint x: 644, startPoint y: 236, endPoint x: 435, endPoint y: 246, distance: 209.8
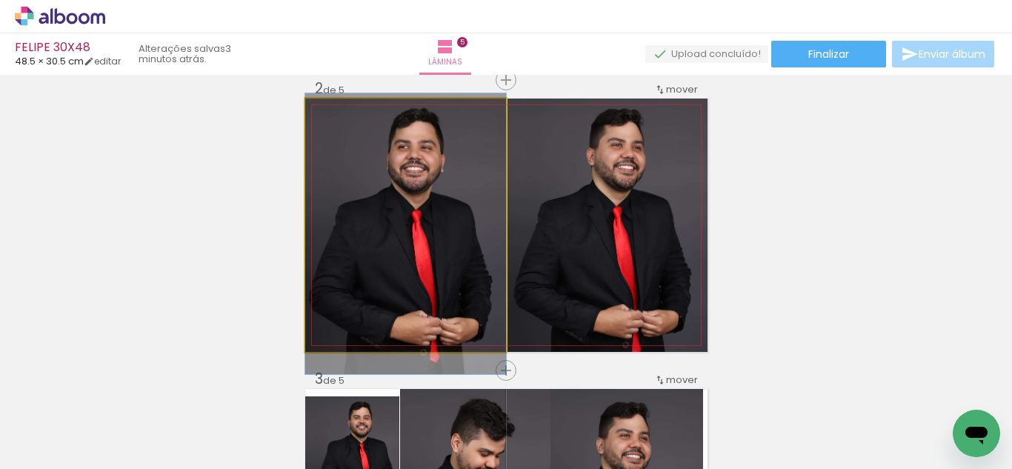
drag, startPoint x: 437, startPoint y: 232, endPoint x: 444, endPoint y: 249, distance: 18.6
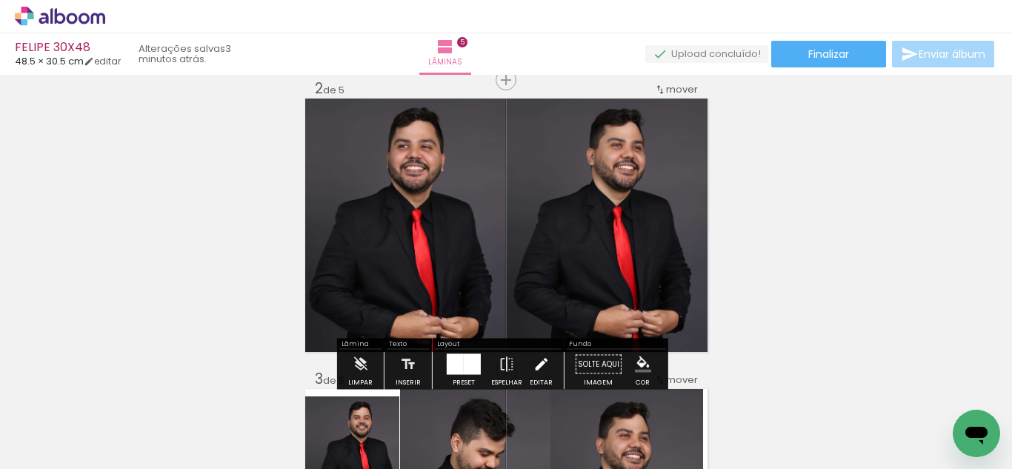
click at [532, 351] on iron-icon at bounding box center [540, 365] width 16 height 30
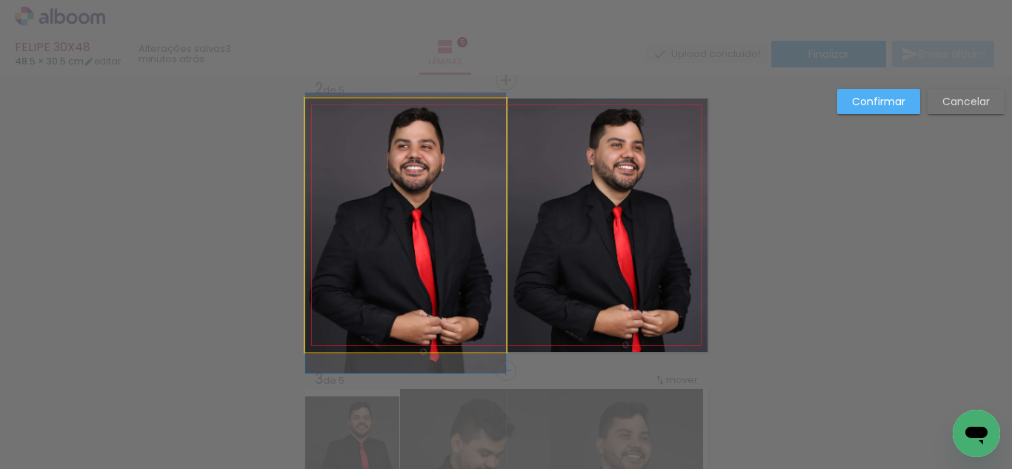
click at [431, 233] on quentale-photo at bounding box center [405, 224] width 201 height 253
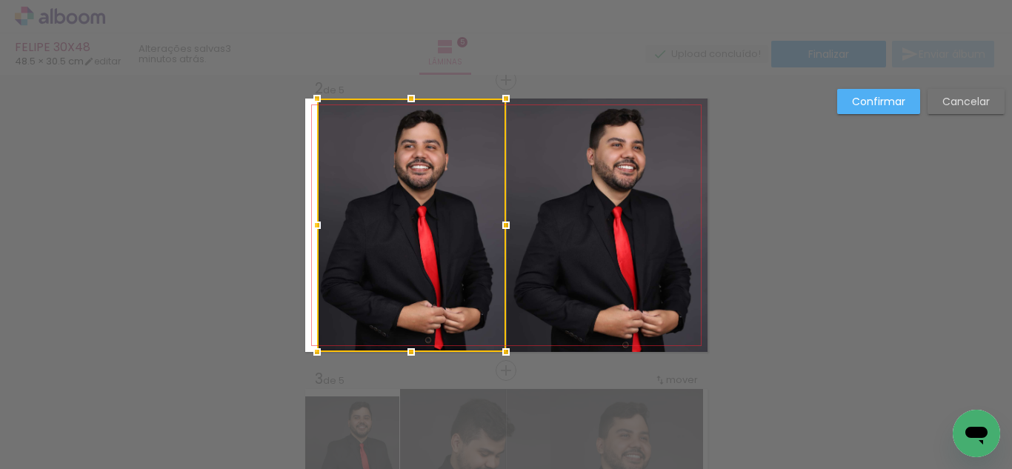
drag, startPoint x: 298, startPoint y: 226, endPoint x: 317, endPoint y: 223, distance: 19.5
click at [311, 224] on div at bounding box center [317, 225] width 30 height 30
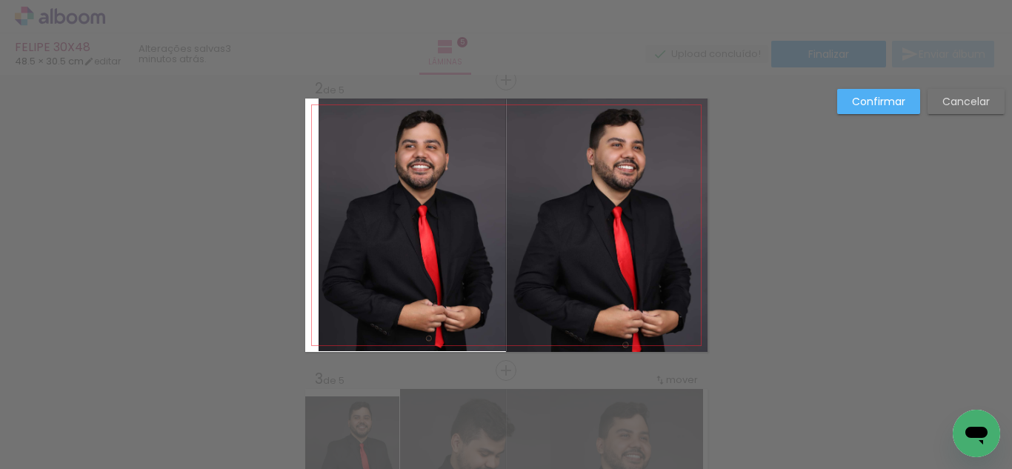
click at [518, 221] on quentale-photo at bounding box center [606, 224] width 201 height 253
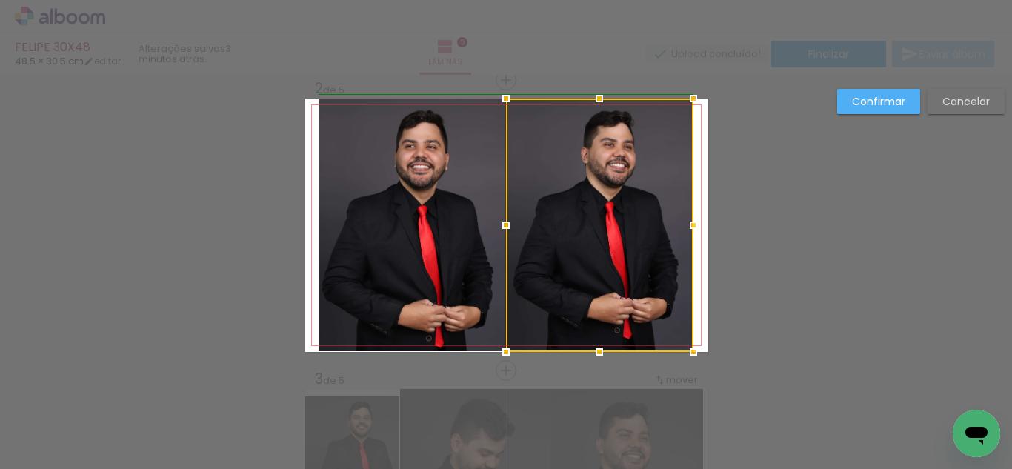
drag, startPoint x: 703, startPoint y: 225, endPoint x: 692, endPoint y: 224, distance: 10.4
click at [692, 224] on div at bounding box center [693, 225] width 30 height 30
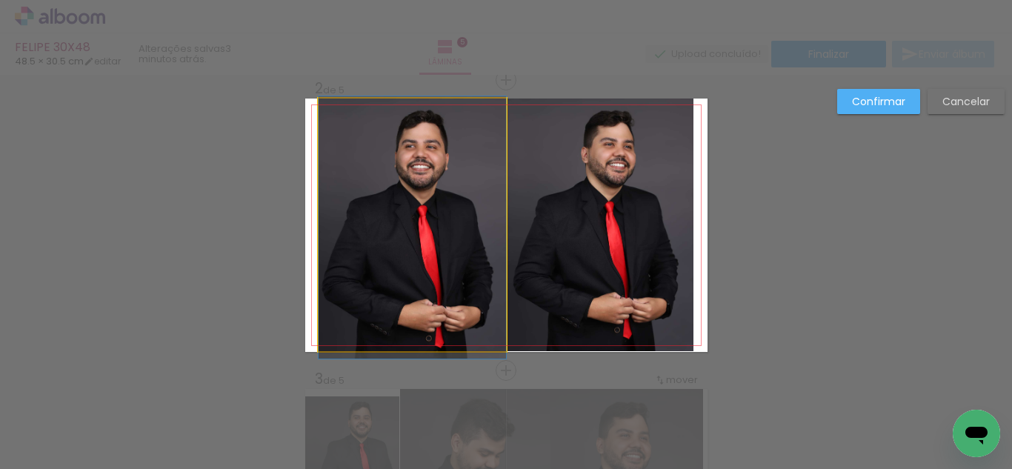
click at [425, 249] on quentale-photo at bounding box center [411, 224] width 187 height 253
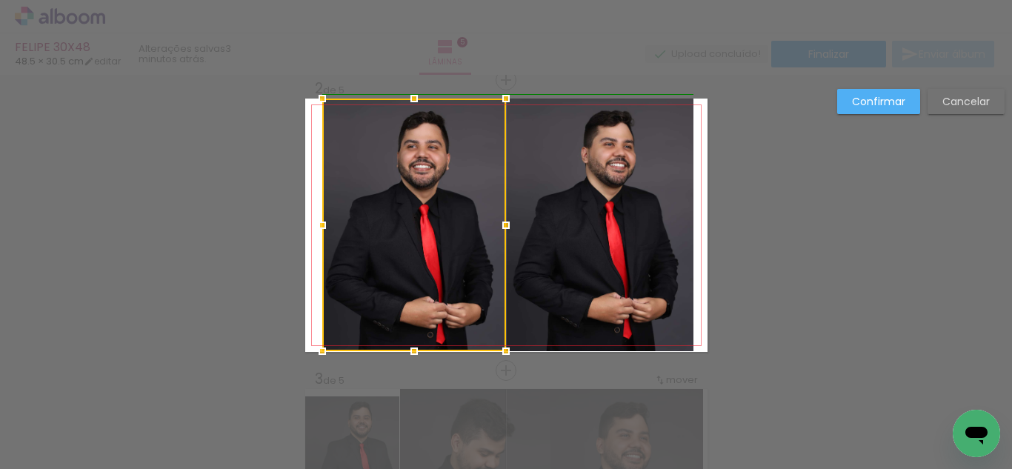
drag, startPoint x: 310, startPoint y: 219, endPoint x: 334, endPoint y: 214, distance: 24.3
click at [315, 218] on div at bounding box center [322, 225] width 30 height 30
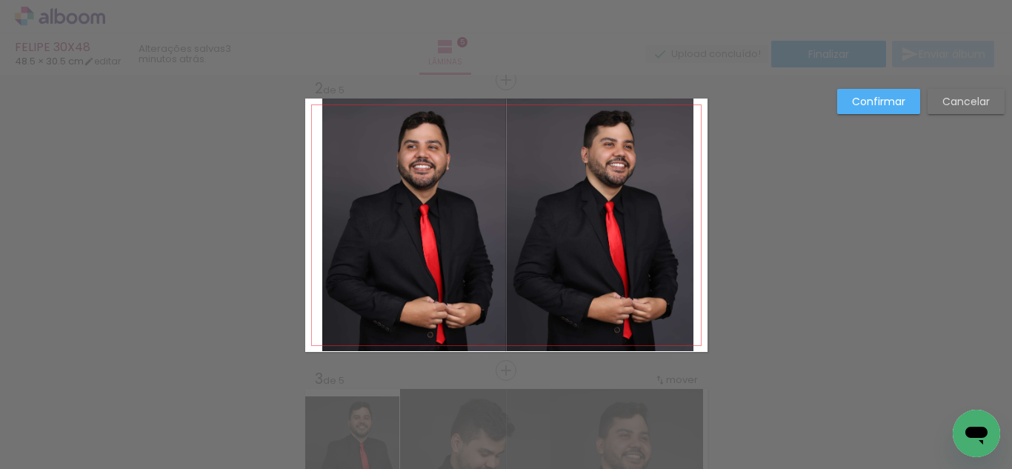
click at [0, 0] on slot "Confirmar" at bounding box center [0, 0] width 0 height 0
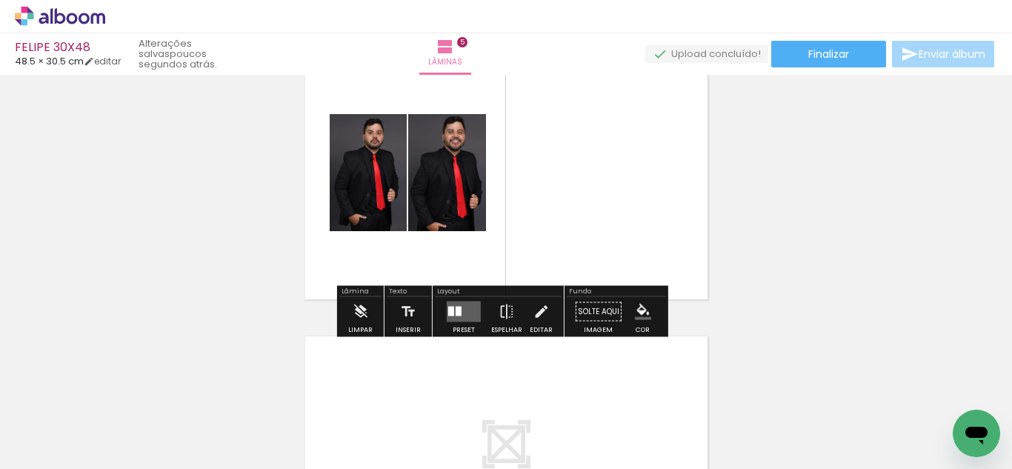
scroll to position [0, 2103]
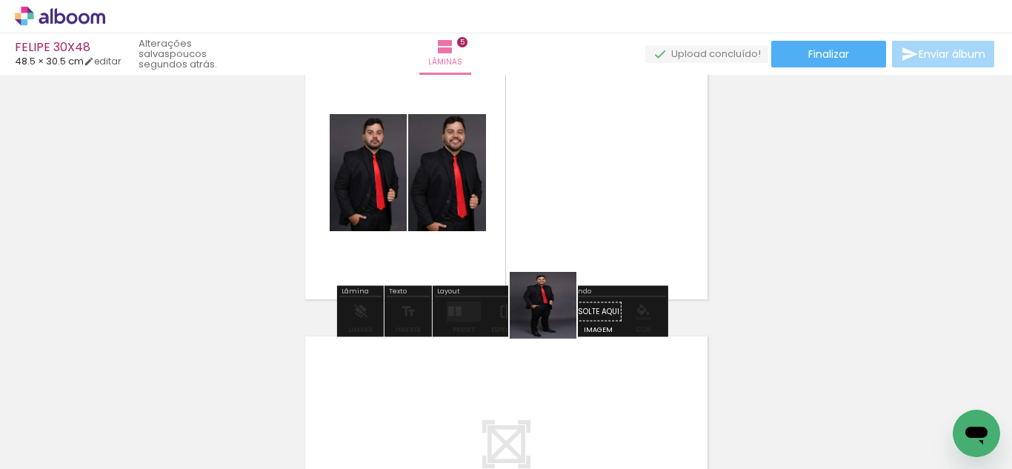
drag, startPoint x: 542, startPoint y: 430, endPoint x: 555, endPoint y: 207, distance: 222.6
click at [555, 210] on quentale-workspace at bounding box center [506, 234] width 1012 height 469
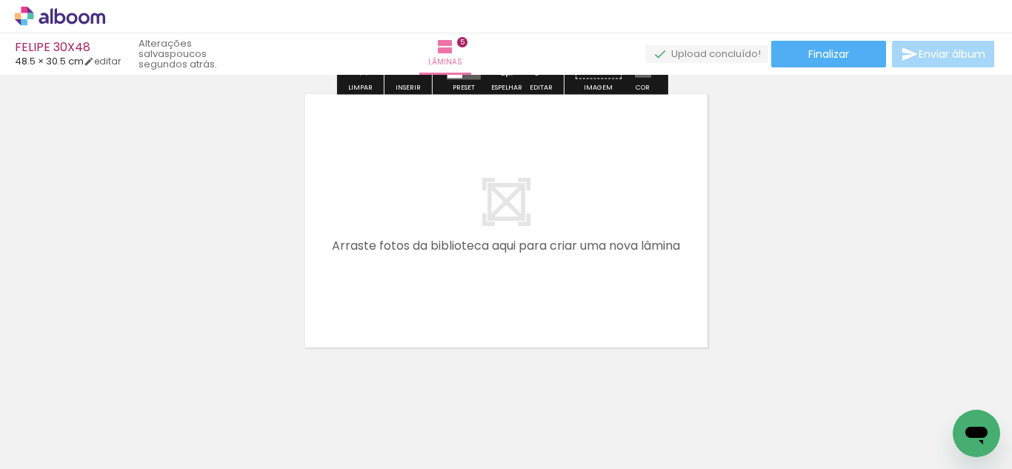
scroll to position [1476, 0]
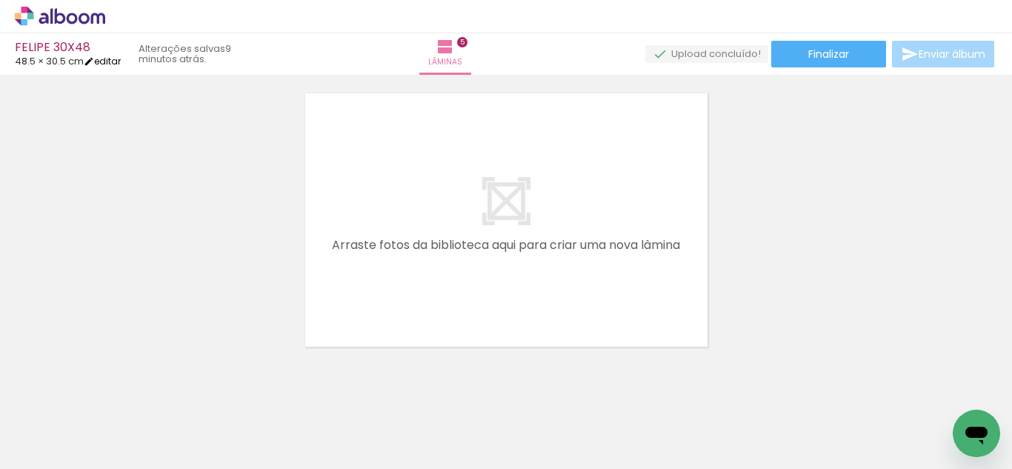
click at [116, 59] on link "editar" at bounding box center [102, 61] width 37 height 13
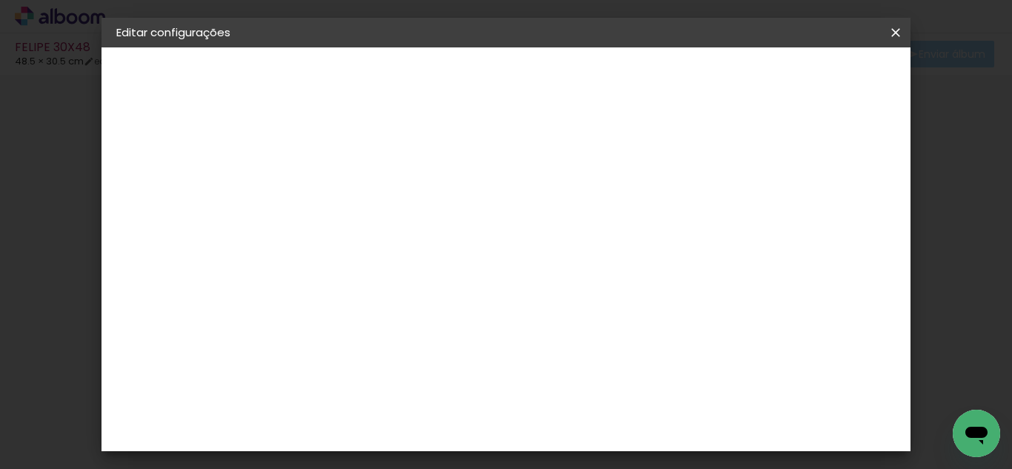
scroll to position [74, 0]
click at [530, 149] on span "24.25" at bounding box center [542, 158] width 47 height 22
click at [550, 158] on span "24.25" at bounding box center [542, 158] width 47 height 22
click at [561, 165] on span "24.25" at bounding box center [542, 158] width 47 height 22
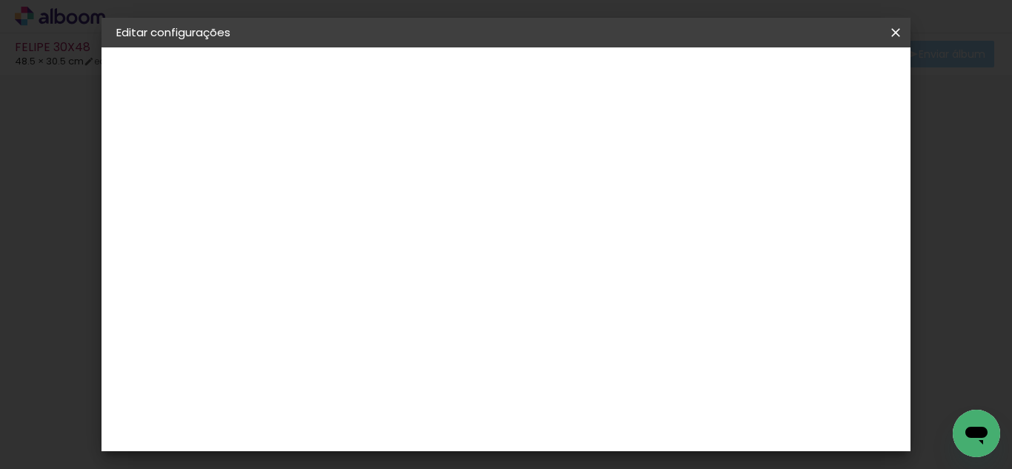
click at [558, 232] on span "24.25" at bounding box center [542, 232] width 47 height 22
click at [457, 255] on div "cm" at bounding box center [464, 258] width 18 height 22
click at [568, 226] on span "cm" at bounding box center [576, 232] width 18 height 22
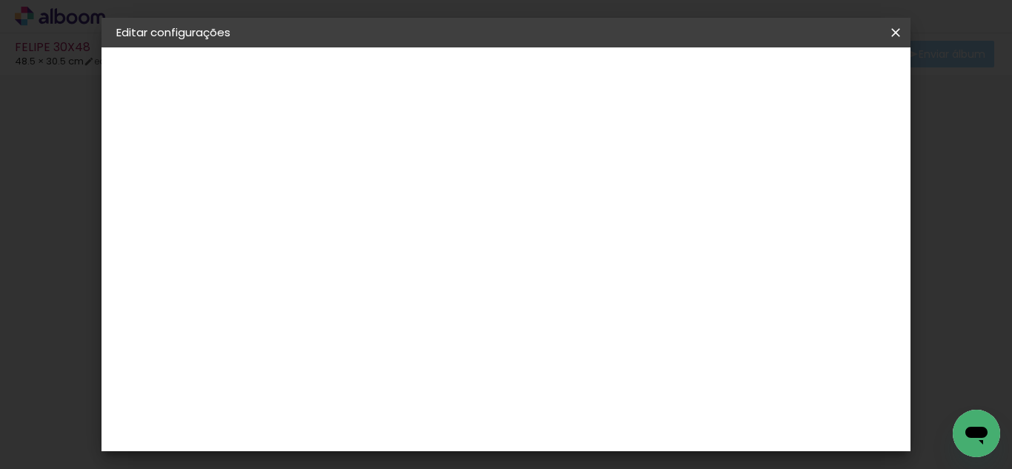
scroll to position [140, 0]
click at [454, 267] on div "30,5" at bounding box center [444, 267] width 56 height 22
type input "30"
type paper-input "30"
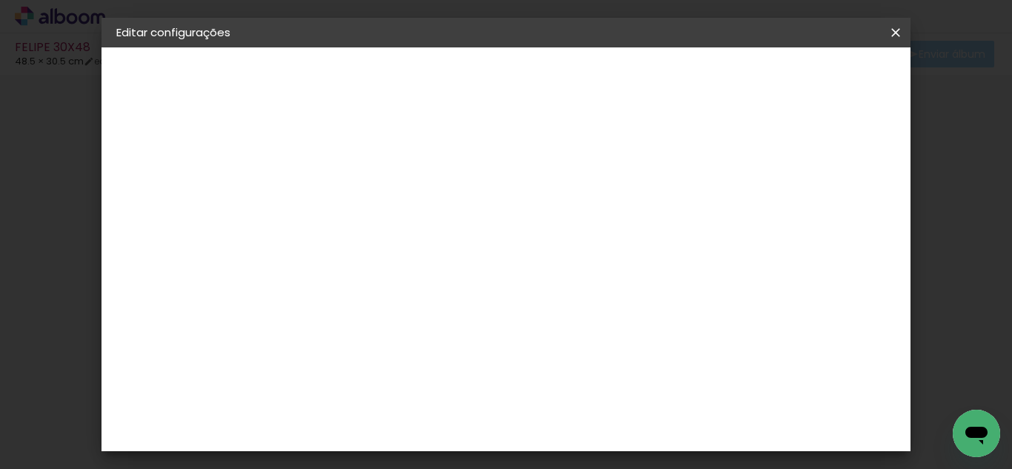
click at [604, 421] on input "48,5" at bounding box center [587, 424] width 39 height 22
click at [607, 422] on div "cm" at bounding box center [616, 424] width 18 height 22
click at [599, 422] on input "48,5" at bounding box center [587, 424] width 39 height 22
type input "4"
type paper-input "4"
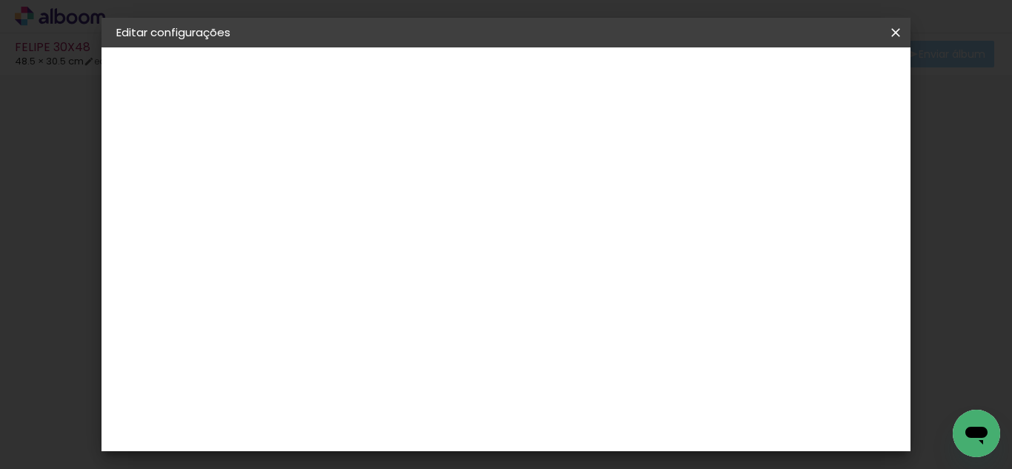
click at [492, 153] on div "2 cm cm cm mm A maioria das encadernadoras sugere 5mm de sangria." at bounding box center [393, 94] width 198 height 118
drag, startPoint x: 835, startPoint y: 80, endPoint x: 180, endPoint y: 244, distance: 675.5
click at [242, 47] on quentale-album-spec "Salvar configurações Salvar configurações" at bounding box center [505, 47] width 809 height 0
click at [0, 0] on slot "Voltar" at bounding box center [0, 0] width 0 height 0
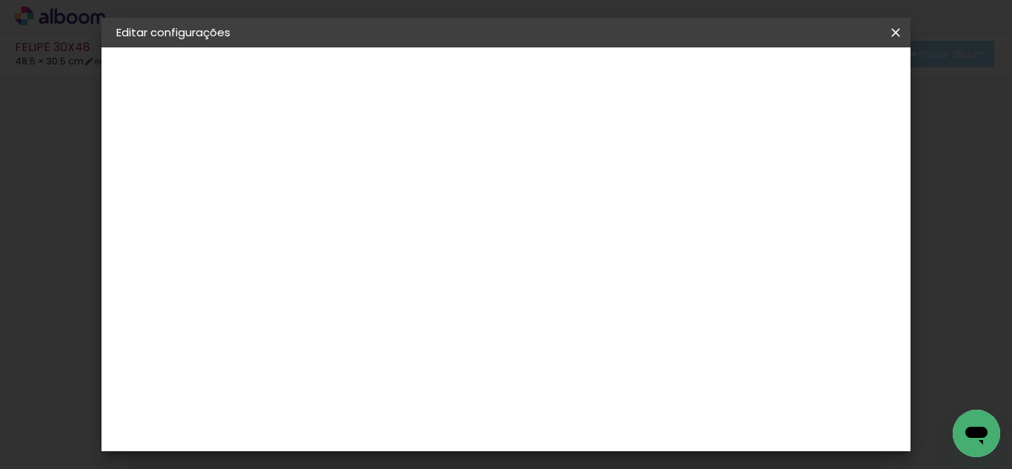
click at [0, 0] on slot "Voltar" at bounding box center [0, 0] width 0 height 0
click at [897, 40] on paper-icon-button at bounding box center [896, 32] width 30 height 27
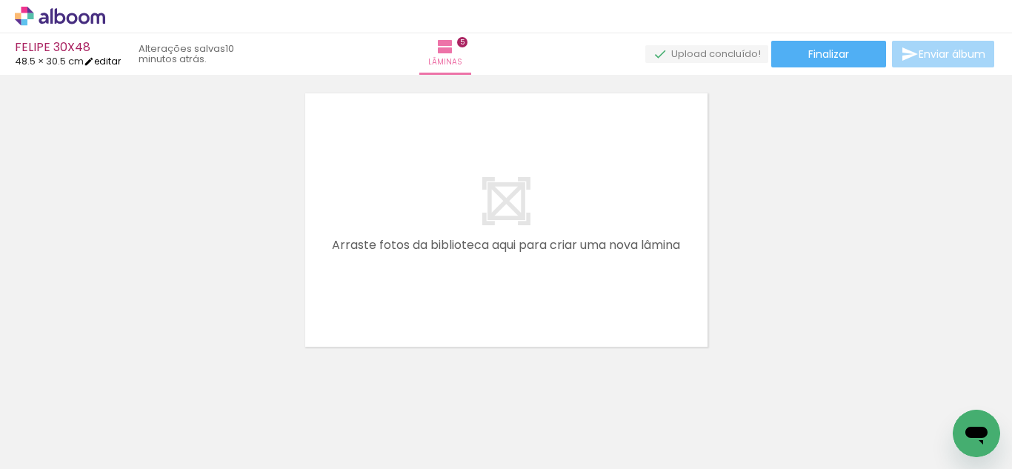
click at [114, 61] on link "editar" at bounding box center [102, 61] width 37 height 13
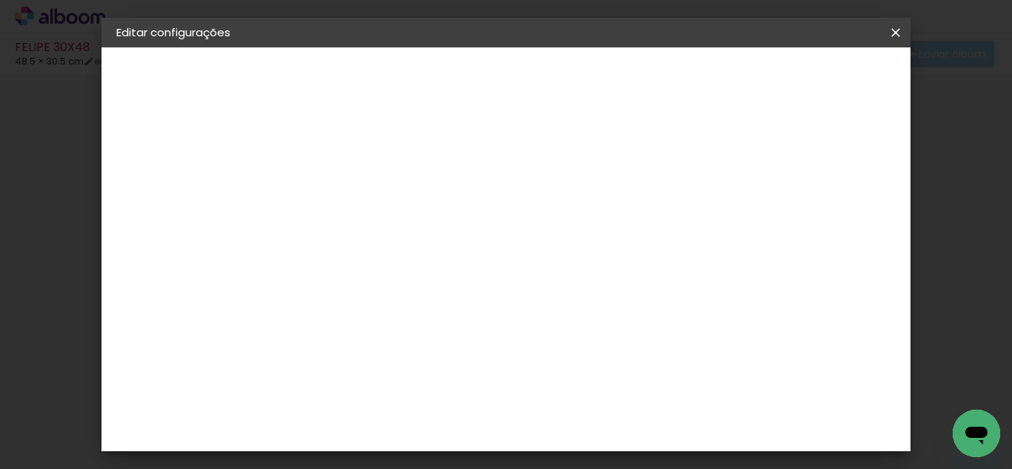
scroll to position [189, 0]
click at [452, 305] on input "30,5" at bounding box center [435, 316] width 39 height 22
click at [600, 427] on input "48,5" at bounding box center [587, 424] width 39 height 22
click at [484, 117] on div "24.25 cm cm cm mm A maioria das encadernadoras sugere 5mm de sangria." at bounding box center [443, 58] width 298 height 118
click at [599, 420] on input "48,5" at bounding box center [587, 424] width 39 height 22
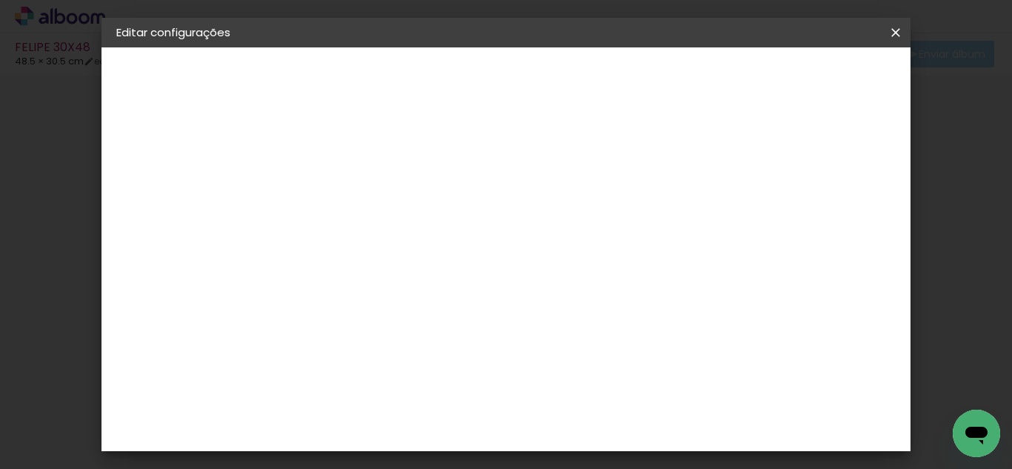
click at [592, 64] on header "Tamanho livre Defina a largura, altura e sangria das lâminas. Voltar Salvar con…" at bounding box center [443, 112] width 298 height 130
click at [592, 63] on header "Tamanho livre Defina a largura, altura e sangria das lâminas. Voltar Salvar con…" at bounding box center [443, 112] width 298 height 130
click at [569, 76] on span "Salvar configurações" at bounding box center [531, 83] width 76 height 21
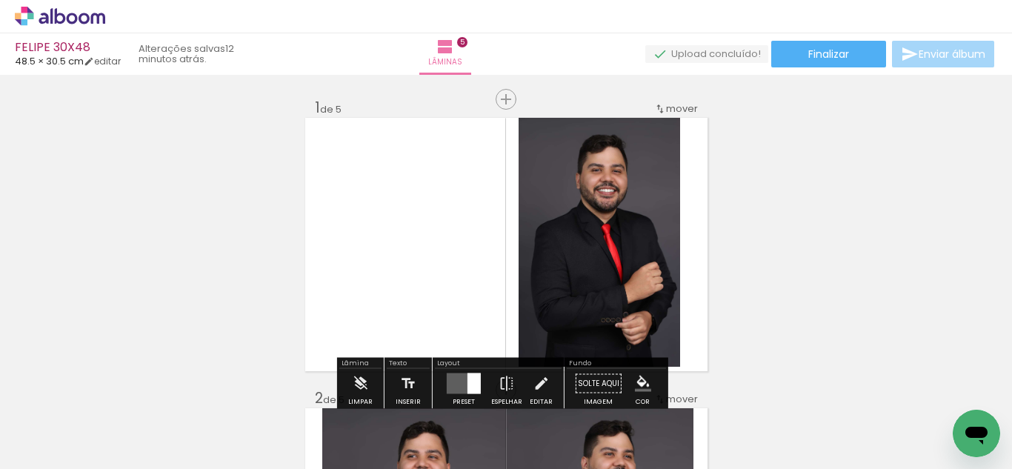
click at [121, 68] on div "FELIPE 30X48 48.5 × 30.5 cm editar 12 minutos atrás. Lâminas 5 Finalizar Enviar…" at bounding box center [506, 37] width 1012 height 75
drag, startPoint x: 118, startPoint y: 62, endPoint x: 418, endPoint y: 284, distance: 373.9
click at [118, 62] on link "editar" at bounding box center [102, 61] width 37 height 13
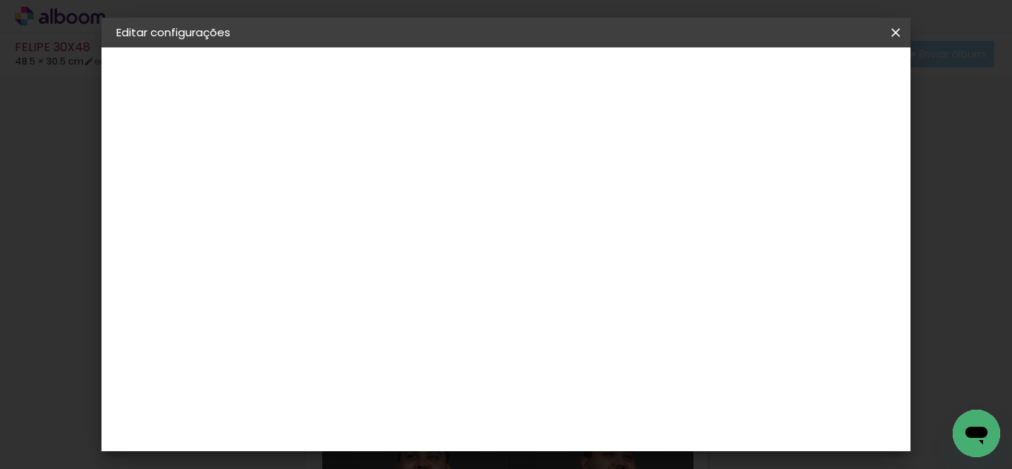
click at [447, 334] on input "30,5" at bounding box center [435, 332] width 39 height 22
click at [453, 333] on input "30,5" at bounding box center [435, 332] width 39 height 22
type input "30"
click at [608, 428] on div "cm" at bounding box center [616, 424] width 18 height 22
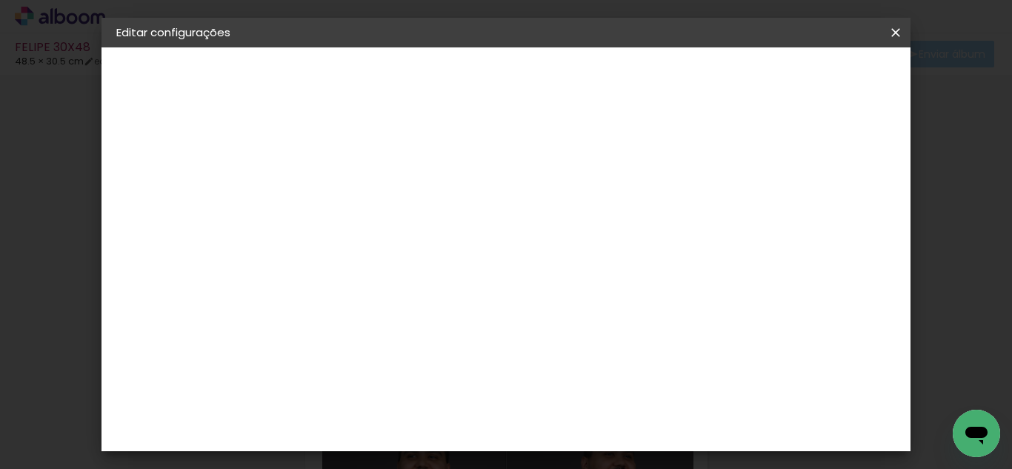
click at [610, 424] on div "cm" at bounding box center [616, 424] width 18 height 22
click at [605, 422] on input "48,5" at bounding box center [587, 424] width 39 height 22
type input "48"
type paper-input "48"
type input "8"
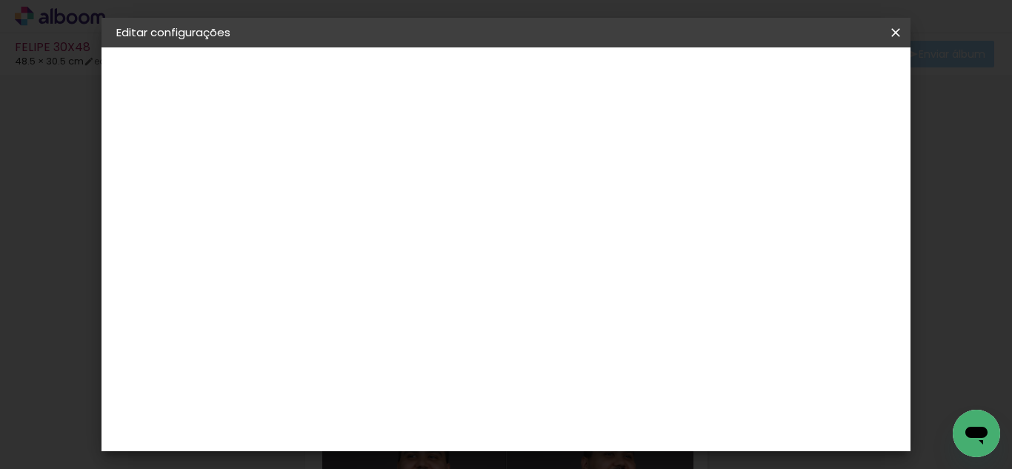
type paper-input "8"
click at [706, 220] on input "8" at bounding box center [700, 224] width 27 height 22
type input "9"
type paper-input "9"
click at [709, 214] on input "9" at bounding box center [699, 224] width 27 height 22
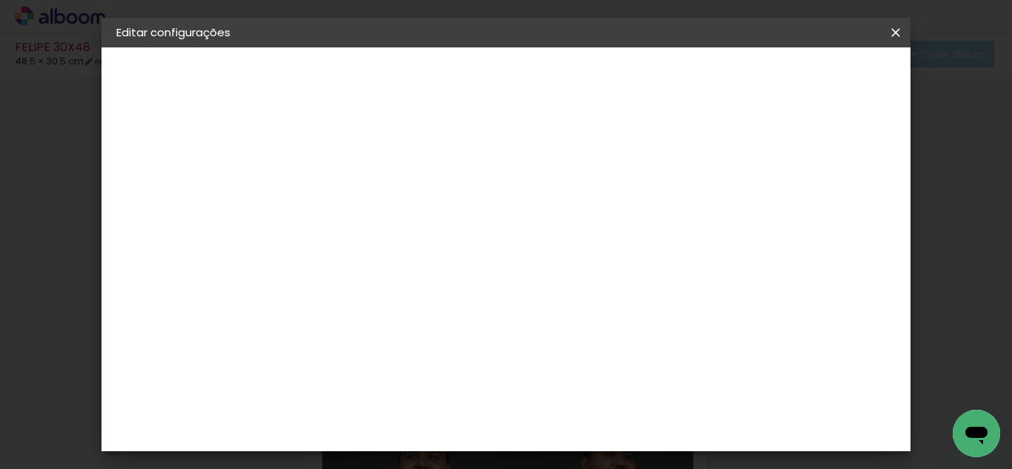
type input "10"
type paper-input "10"
click at [709, 214] on input "10" at bounding box center [698, 224] width 27 height 22
click at [569, 79] on span "Salvar configurações" at bounding box center [531, 83] width 76 height 21
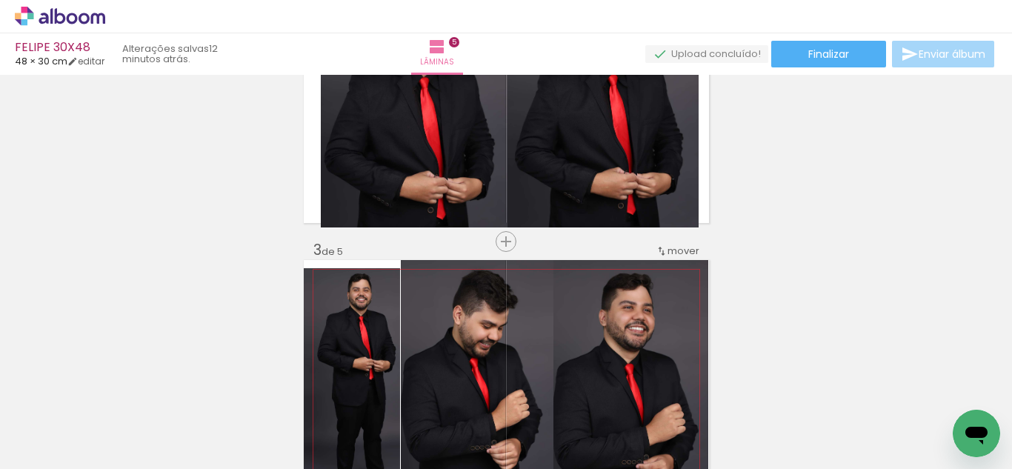
scroll to position [439, 0]
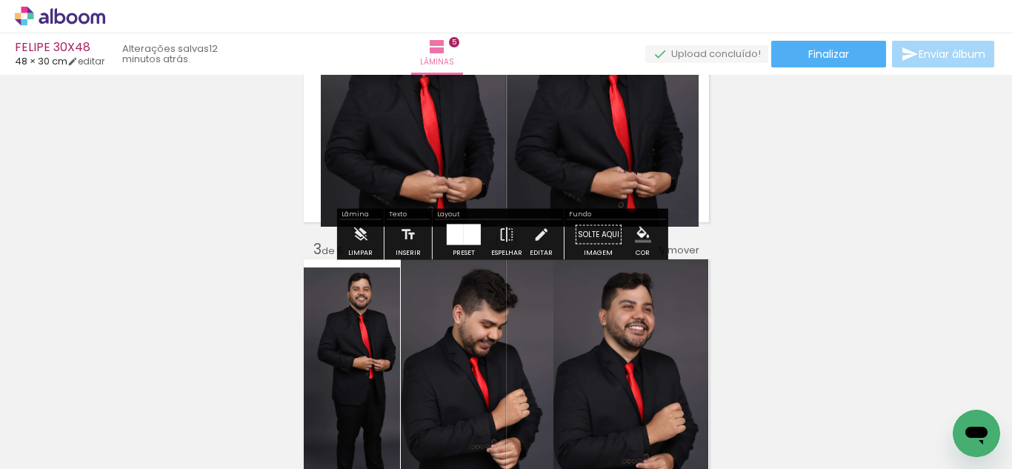
drag, startPoint x: 457, startPoint y: 227, endPoint x: 538, endPoint y: 213, distance: 82.1
click at [457, 227] on div at bounding box center [455, 234] width 17 height 21
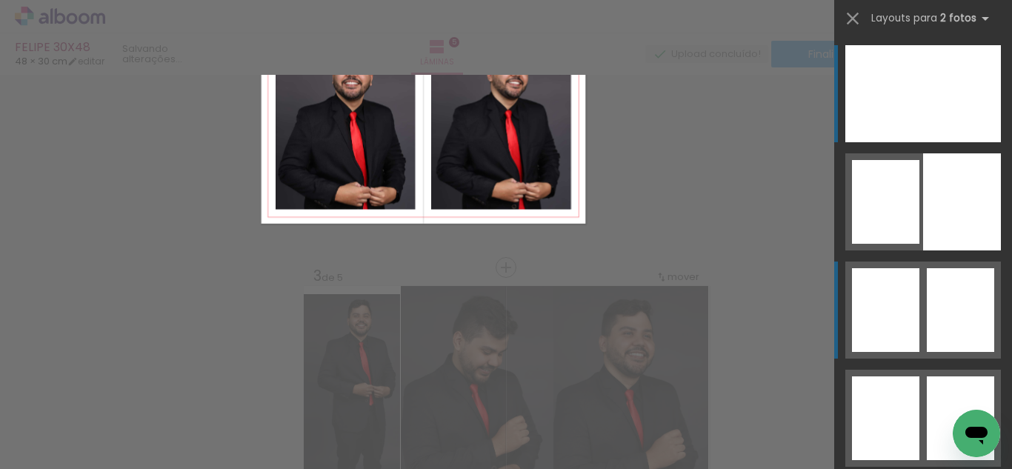
scroll to position [310, 0]
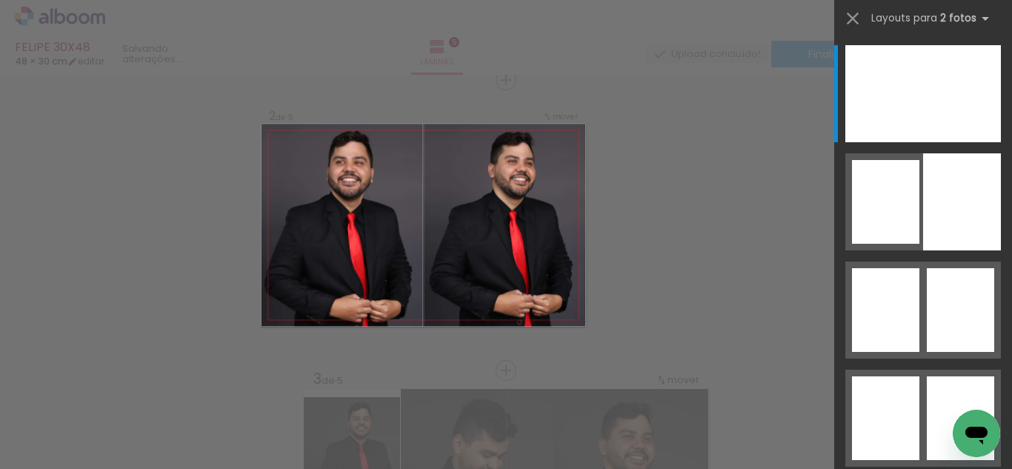
click at [890, 42] on div at bounding box center [923, 88] width 178 height 108
click at [890, 64] on div at bounding box center [884, 93] width 78 height 97
click at [872, 81] on div at bounding box center [884, 93] width 78 height 97
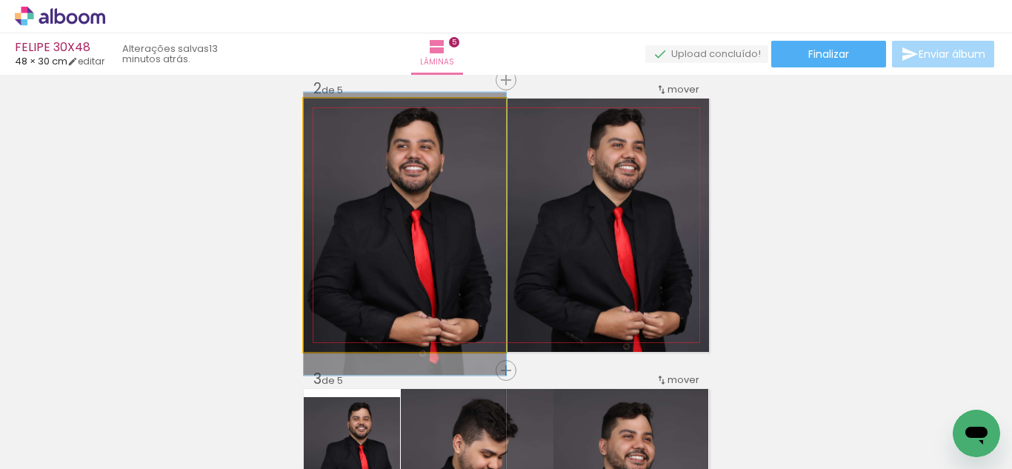
click at [468, 290] on quentale-photo at bounding box center [405, 224] width 202 height 253
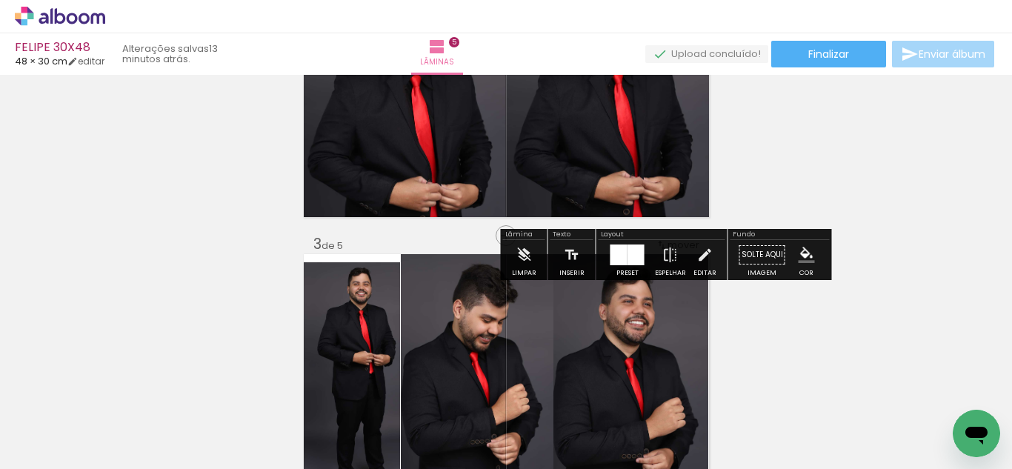
scroll to position [455, 0]
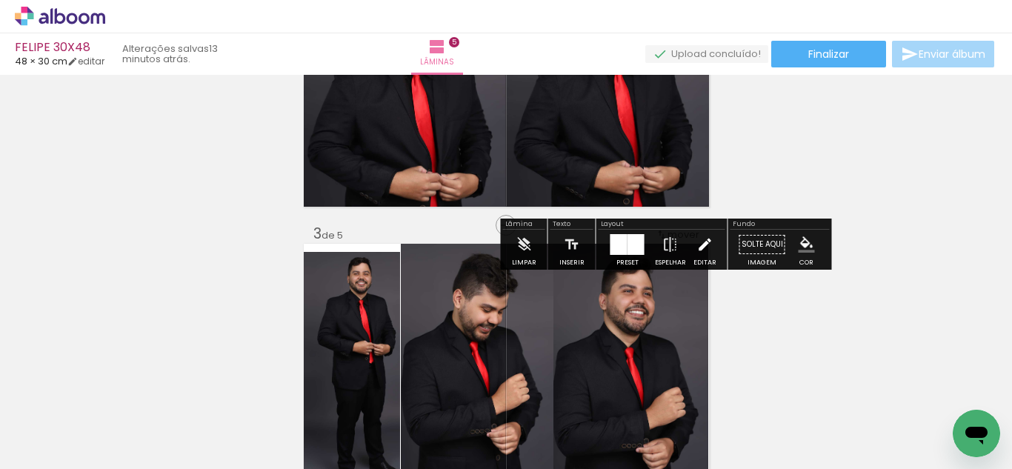
click at [703, 250] on iron-icon at bounding box center [704, 245] width 16 height 30
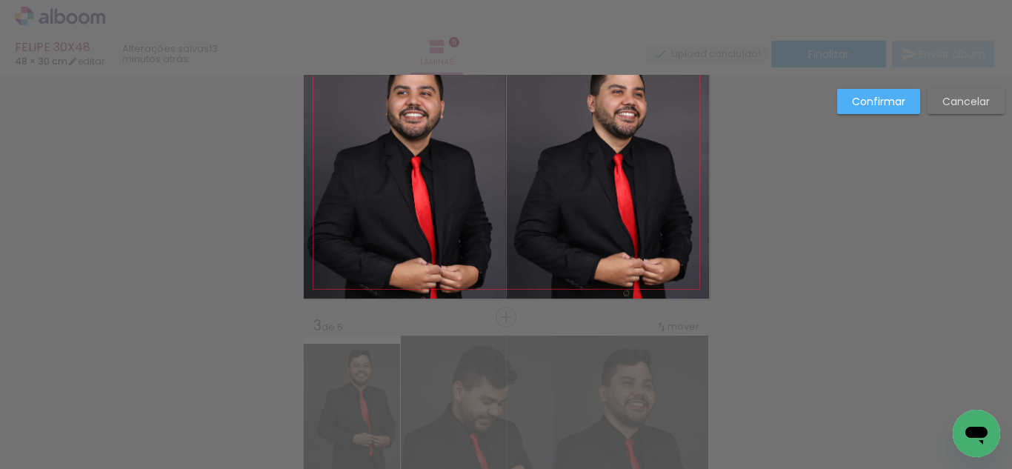
scroll to position [310, 0]
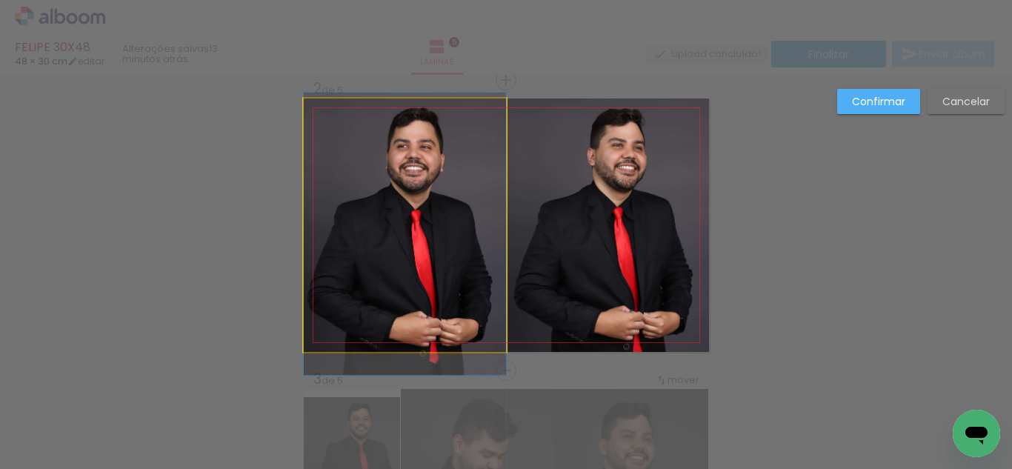
click at [357, 218] on quentale-photo at bounding box center [405, 224] width 202 height 253
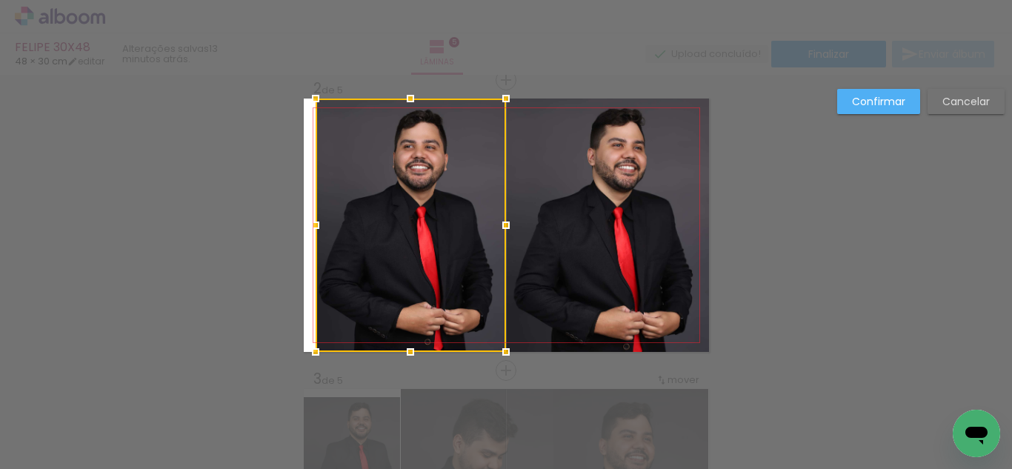
drag, startPoint x: 304, startPoint y: 224, endPoint x: 384, endPoint y: 224, distance: 80.0
click at [312, 225] on div at bounding box center [316, 225] width 30 height 30
click at [674, 242] on quentale-photo at bounding box center [607, 224] width 203 height 253
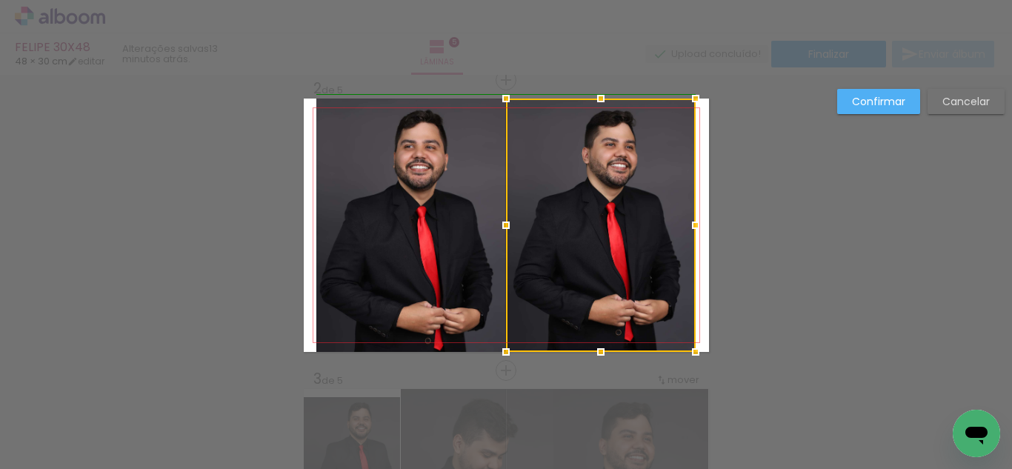
drag, startPoint x: 704, startPoint y: 224, endPoint x: 695, endPoint y: 228, distance: 10.6
click at [695, 228] on div at bounding box center [696, 225] width 30 height 30
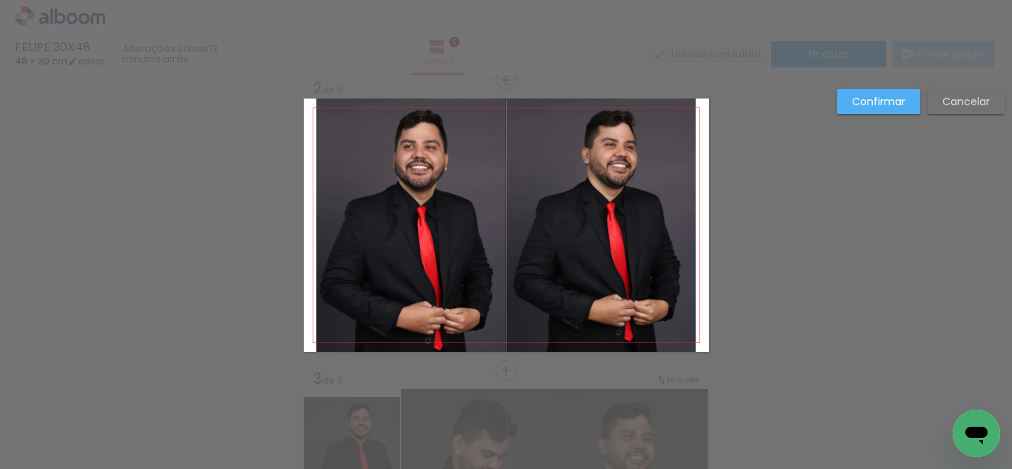
click at [0, 0] on slot "Confirmar" at bounding box center [0, 0] width 0 height 0
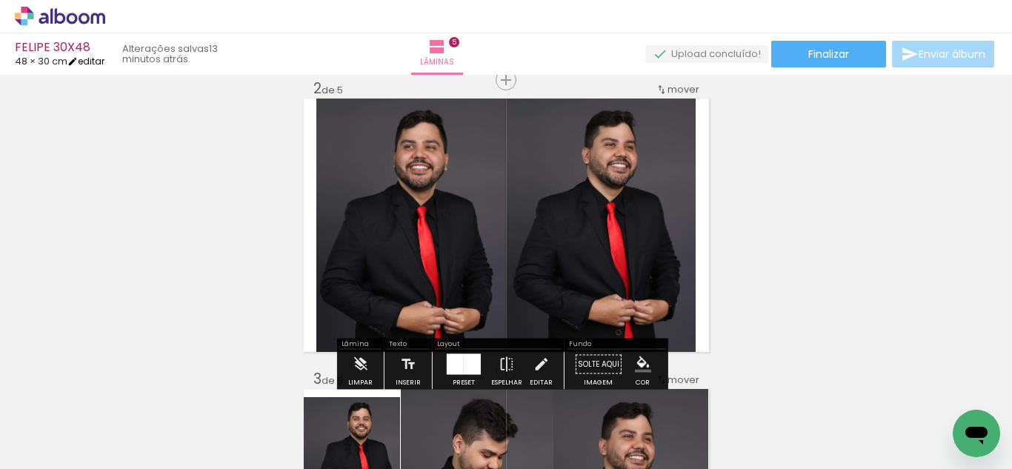
click at [92, 64] on link "editar" at bounding box center [85, 61] width 37 height 13
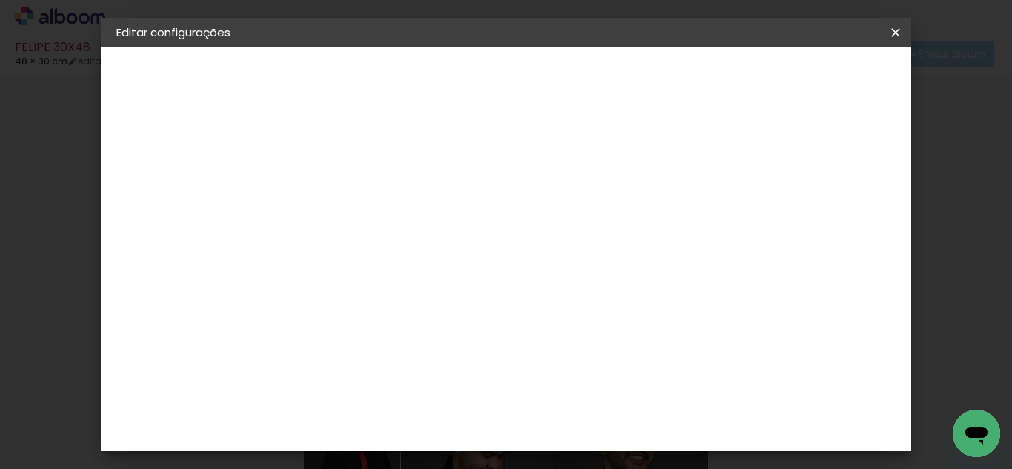
click at [569, 79] on span "Salvar configurações" at bounding box center [531, 83] width 76 height 21
